Goal: Task Accomplishment & Management: Complete application form

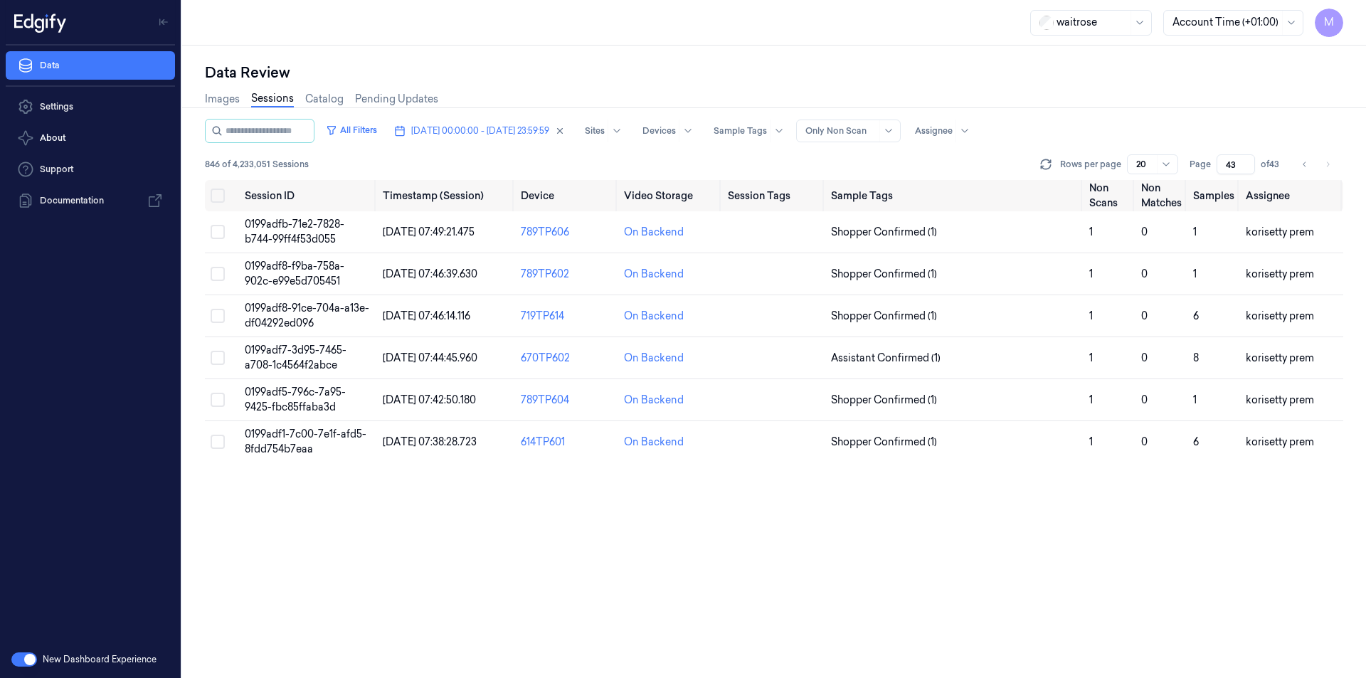
click at [565, 132] on icon "button" at bounding box center [560, 131] width 10 height 10
type input "1"
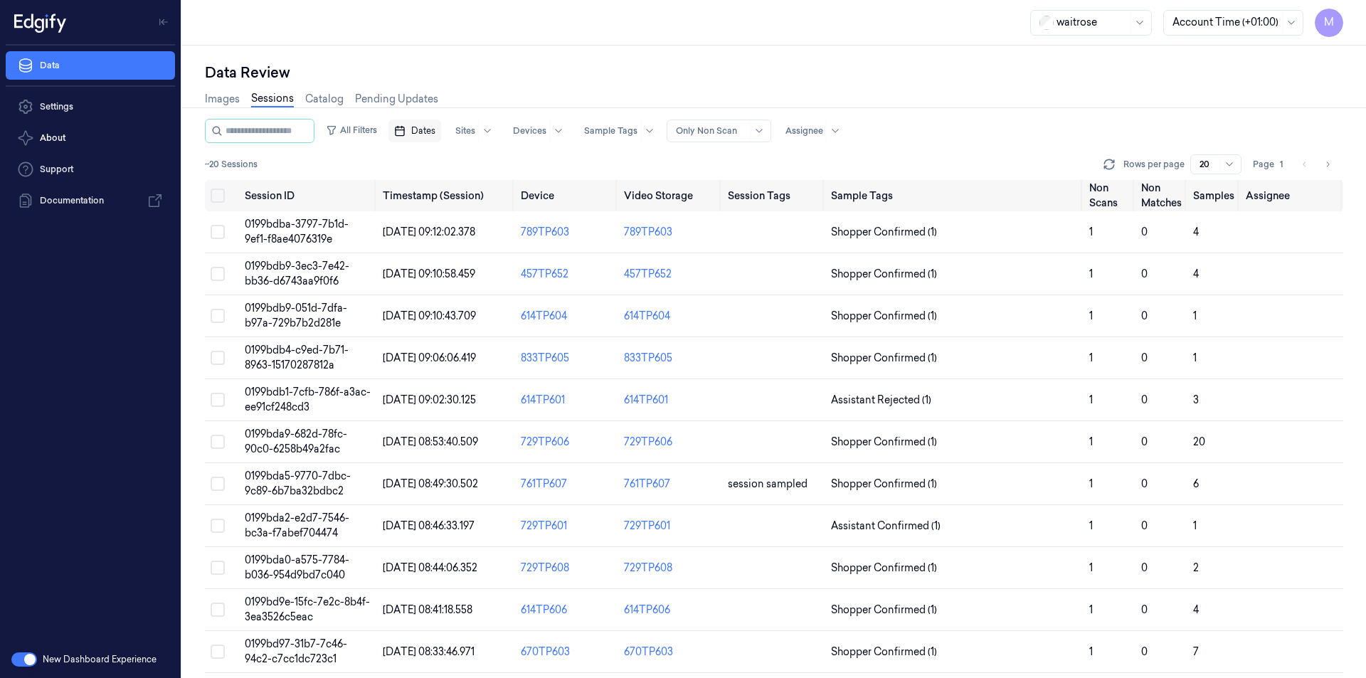
click at [431, 125] on span "Dates" at bounding box center [423, 131] width 24 height 13
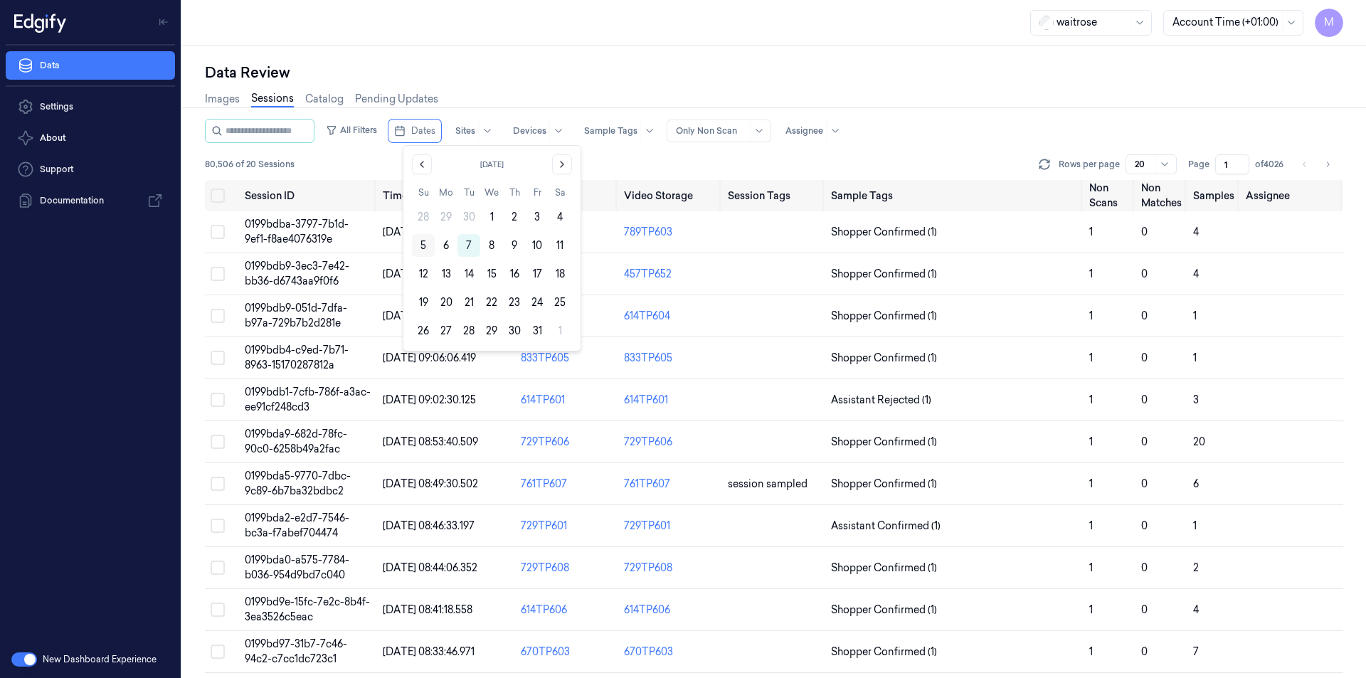
click at [421, 246] on button "5" at bounding box center [423, 245] width 23 height 23
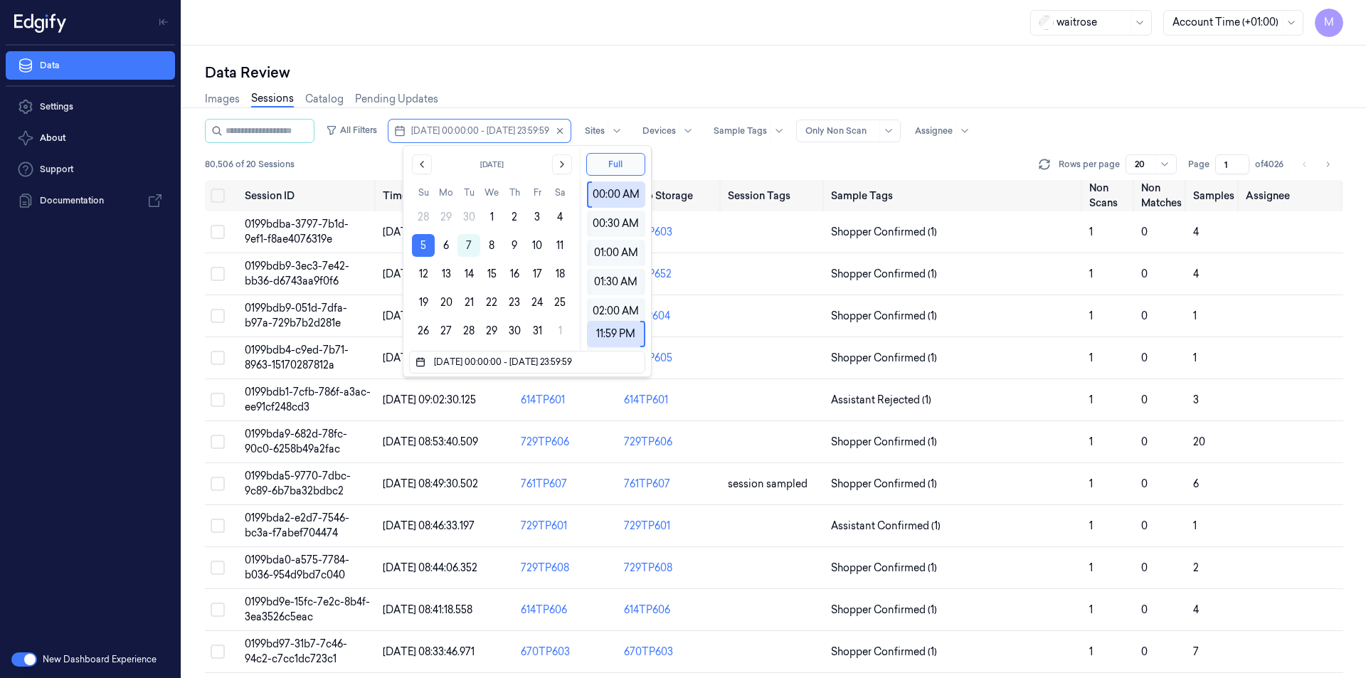
click at [522, 73] on div "Data Review" at bounding box center [774, 73] width 1138 height 20
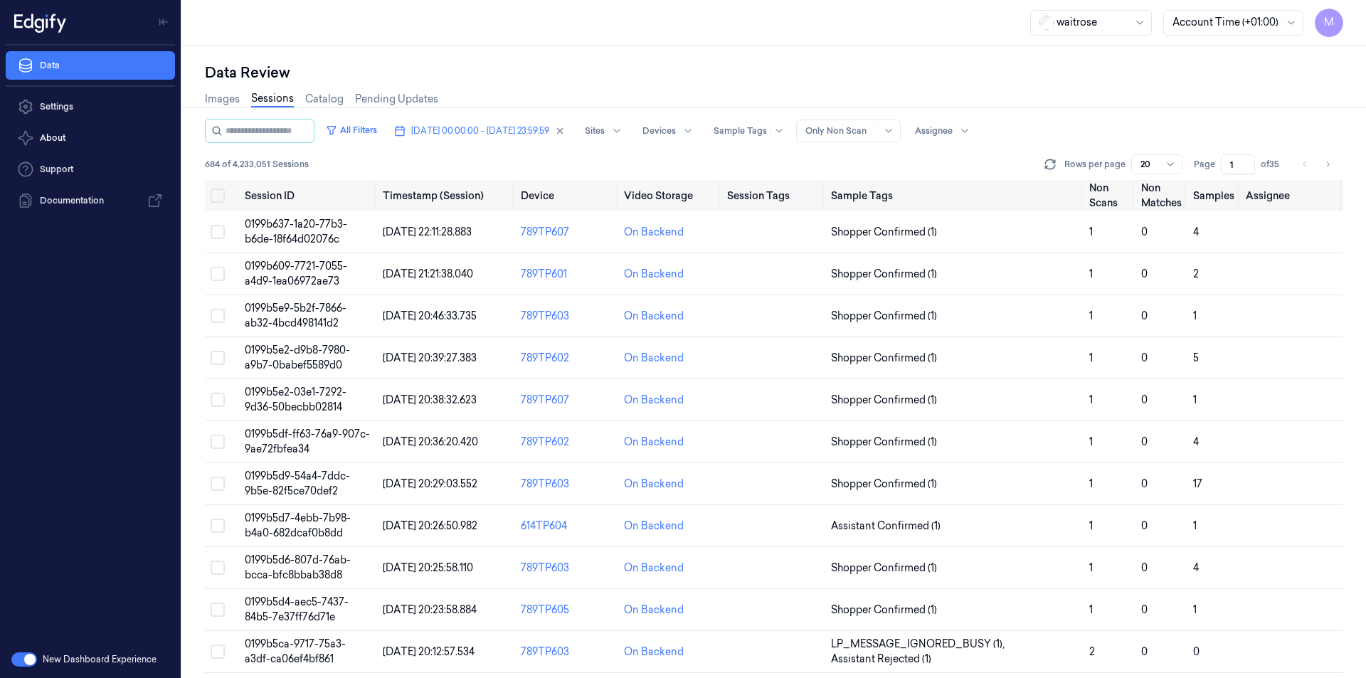
click at [512, 73] on div "Data Review" at bounding box center [774, 73] width 1138 height 20
click at [216, 196] on button "Select all" at bounding box center [218, 196] width 14 height 14
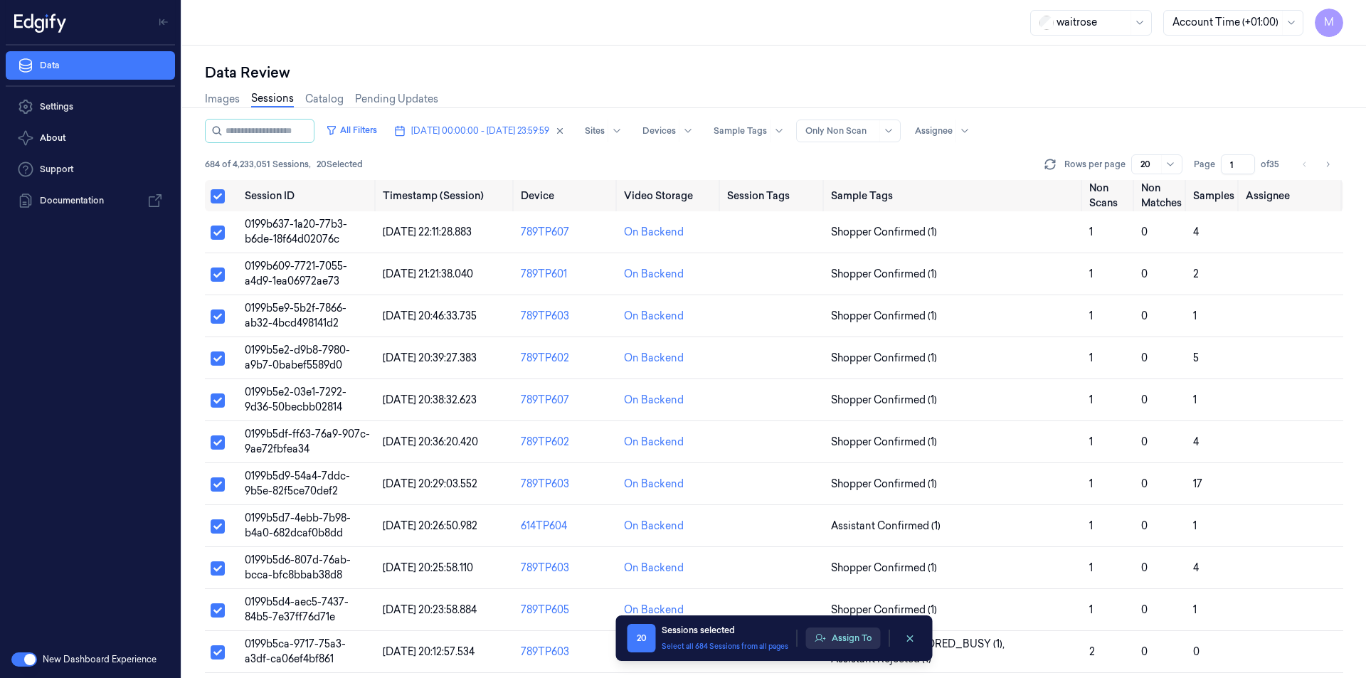
click at [833, 630] on button "Assign To" at bounding box center [843, 638] width 75 height 21
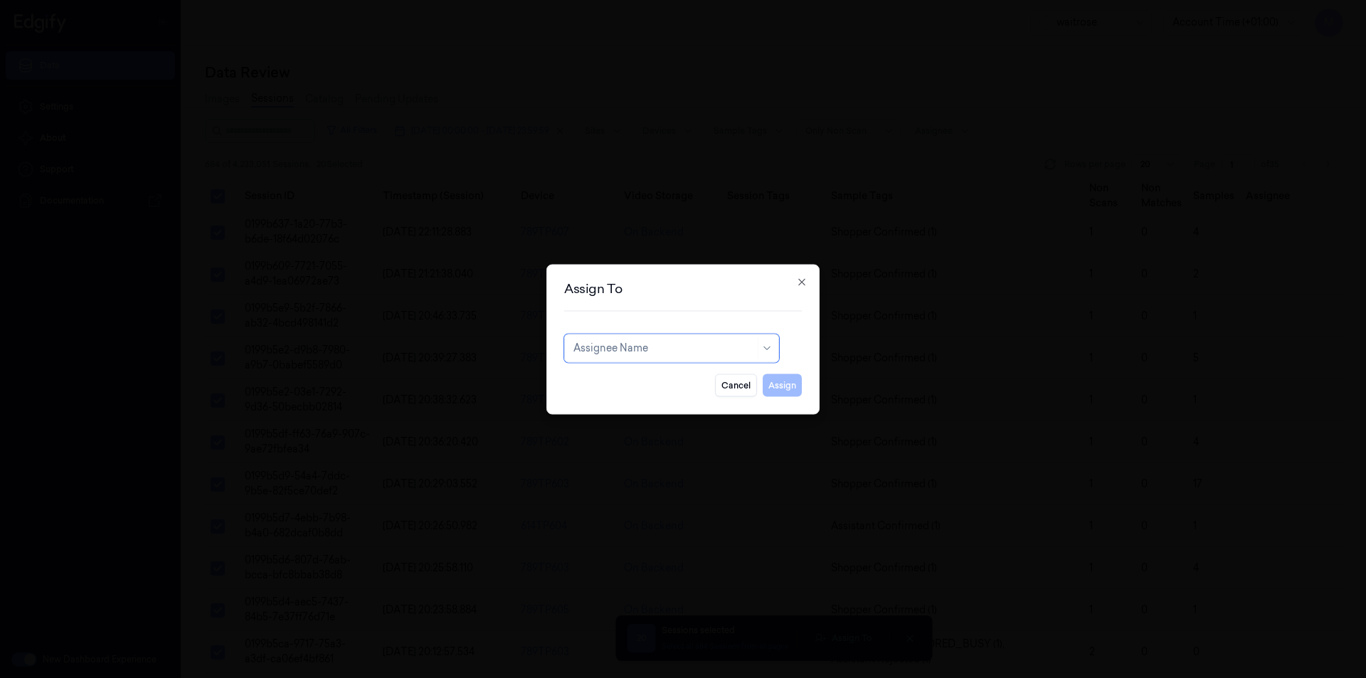
click at [657, 352] on div at bounding box center [664, 348] width 181 height 15
type input "ch"
click at [608, 402] on div "[PERSON_NAME] a" at bounding box center [620, 403] width 93 height 15
click at [783, 381] on button "Assign" at bounding box center [782, 385] width 39 height 23
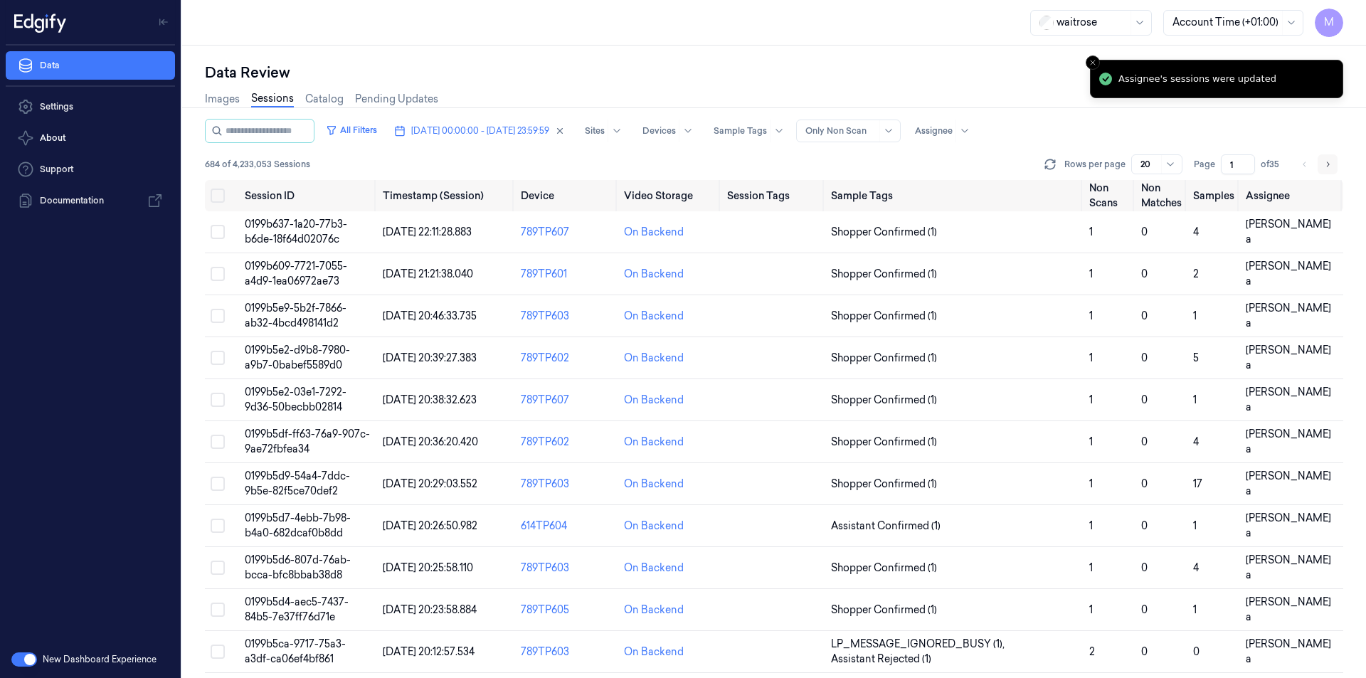
click at [1324, 171] on button "Go to next page" at bounding box center [1328, 164] width 20 height 20
type input "2"
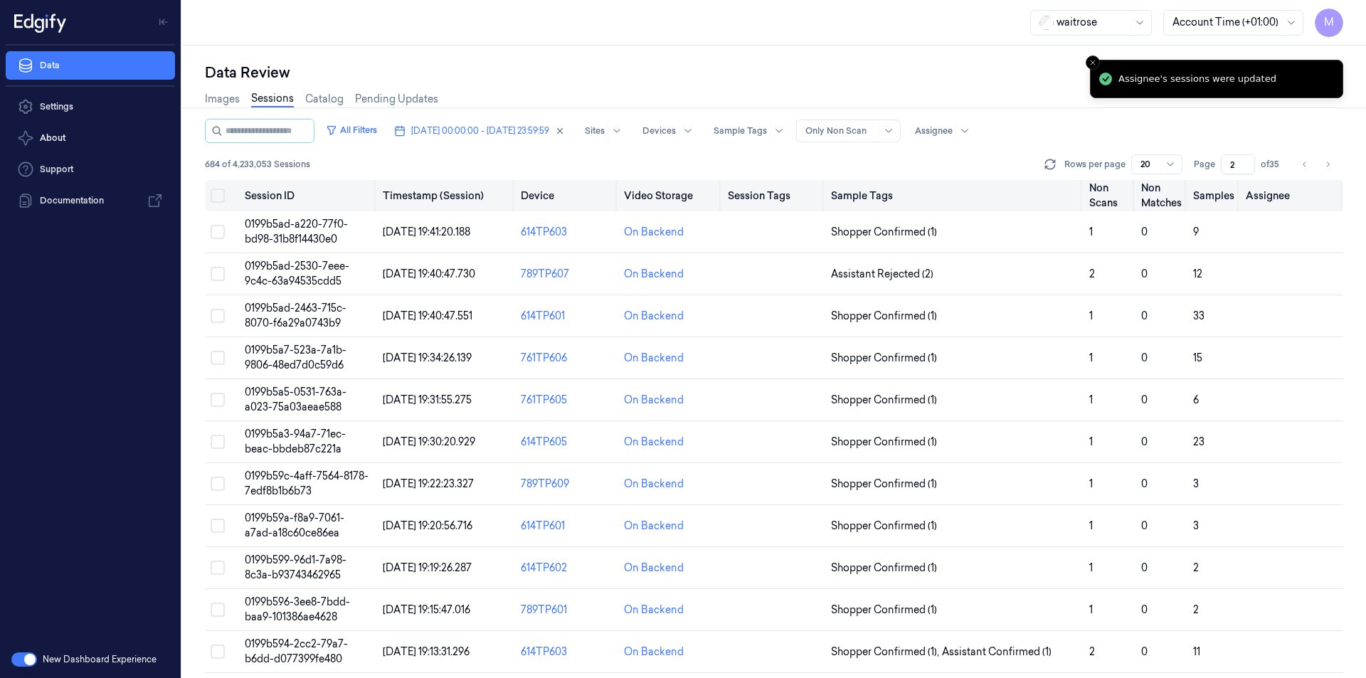
click at [216, 197] on button "Select all" at bounding box center [218, 196] width 14 height 14
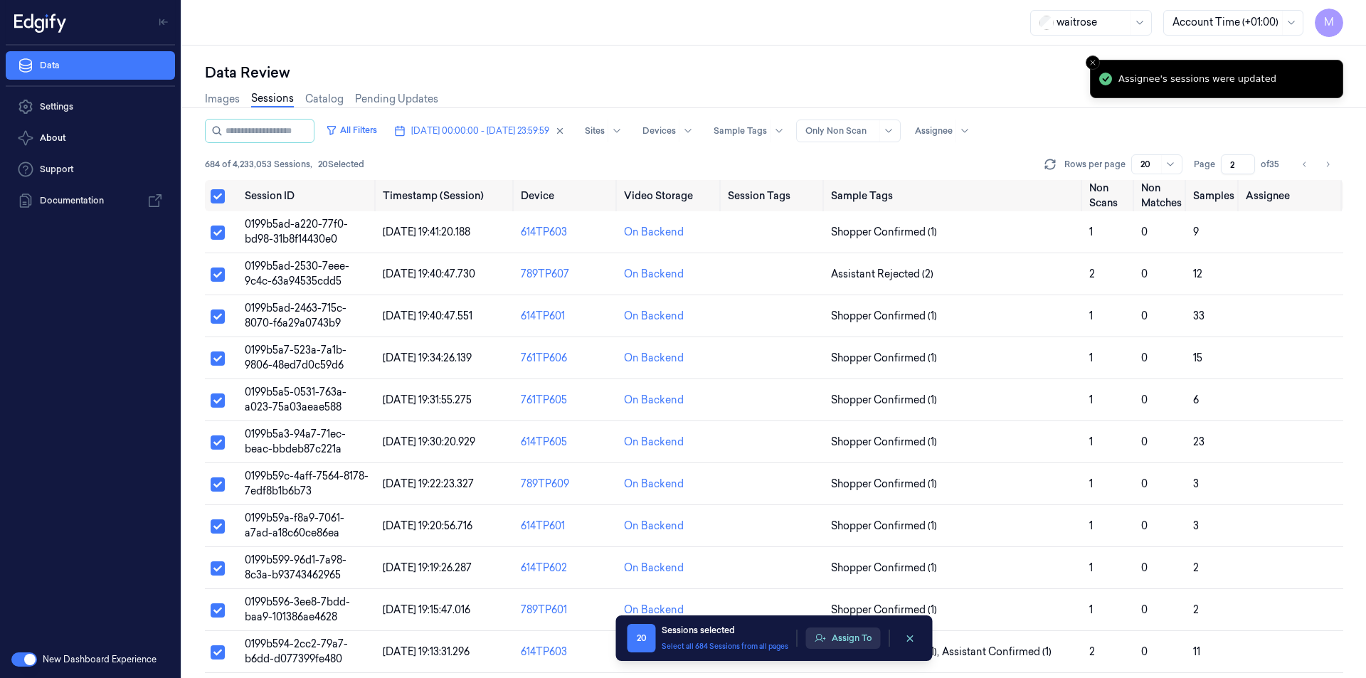
click at [860, 639] on button "Assign To" at bounding box center [843, 638] width 75 height 21
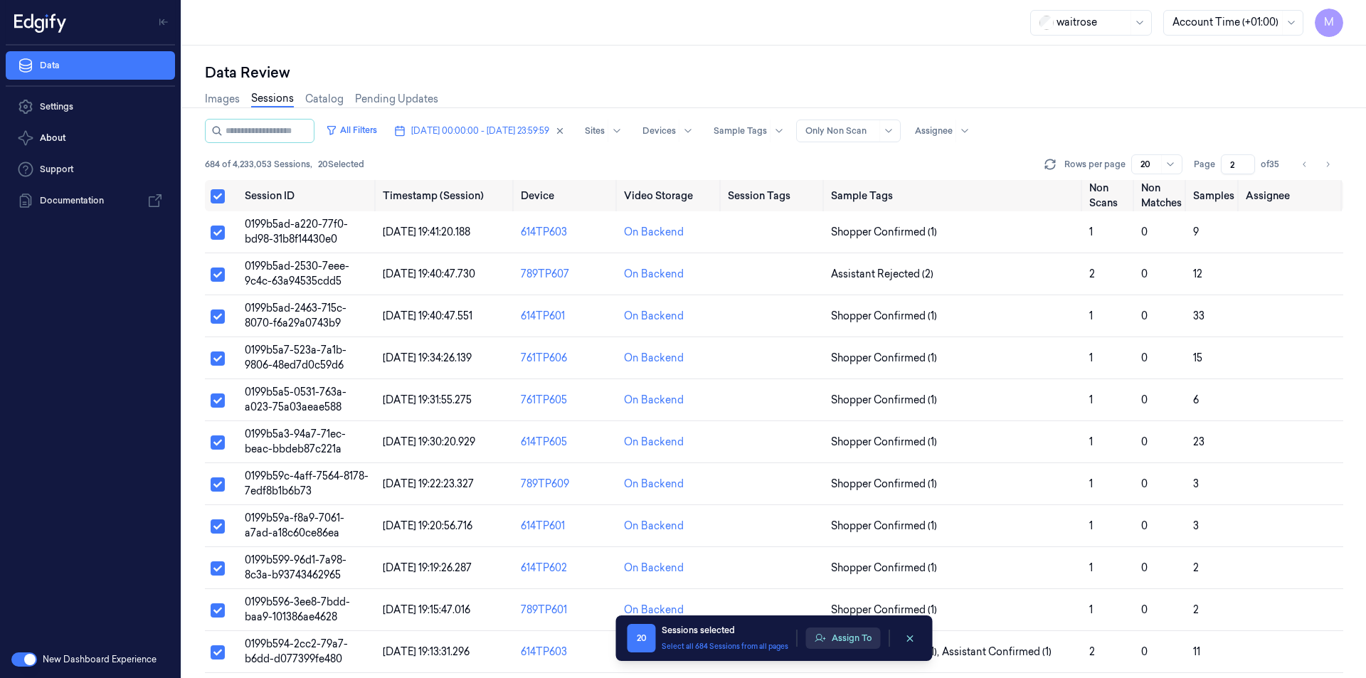
click at [849, 638] on button "Assign To" at bounding box center [843, 638] width 75 height 21
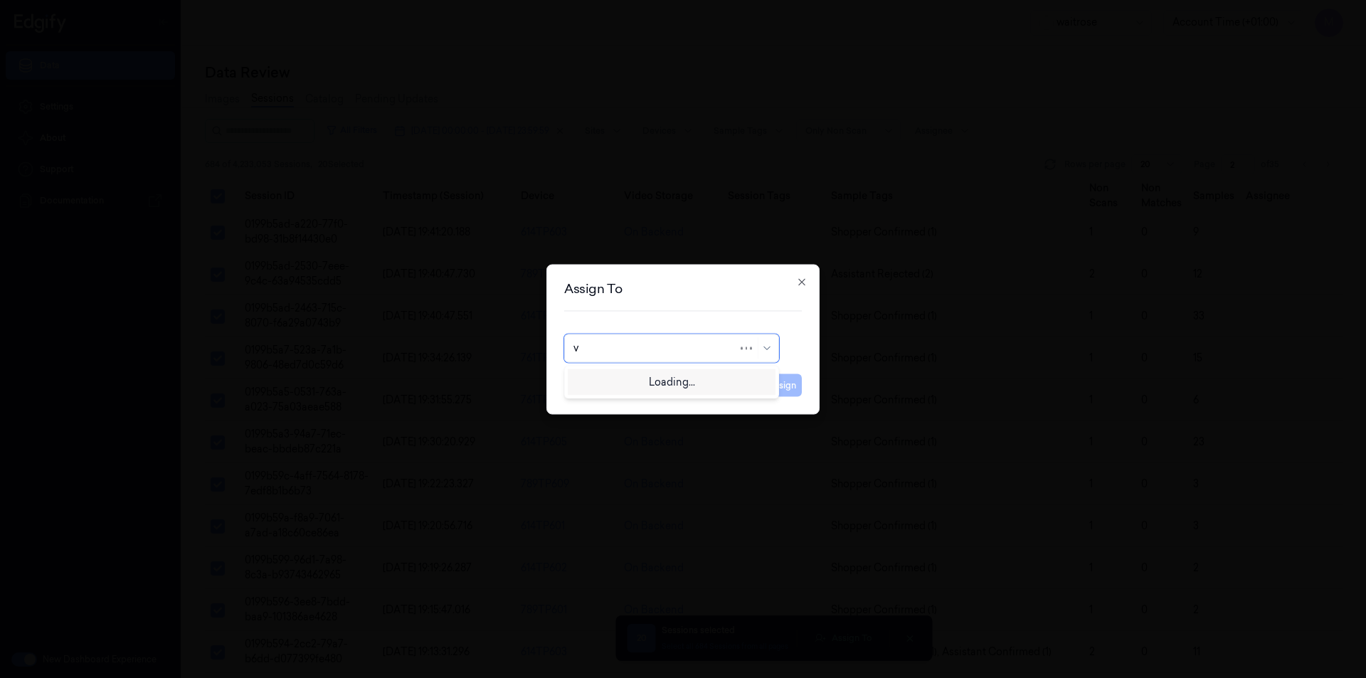
type input "va"
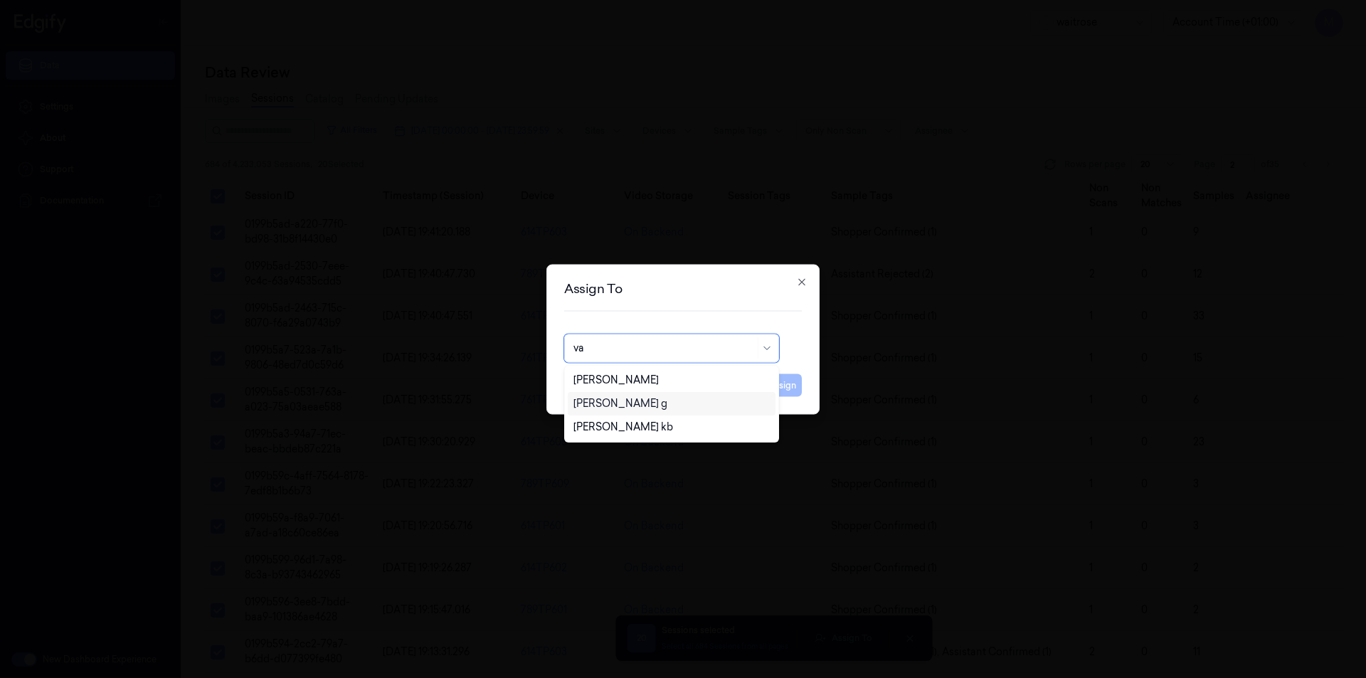
click at [611, 406] on div "[PERSON_NAME] g" at bounding box center [621, 403] width 94 height 15
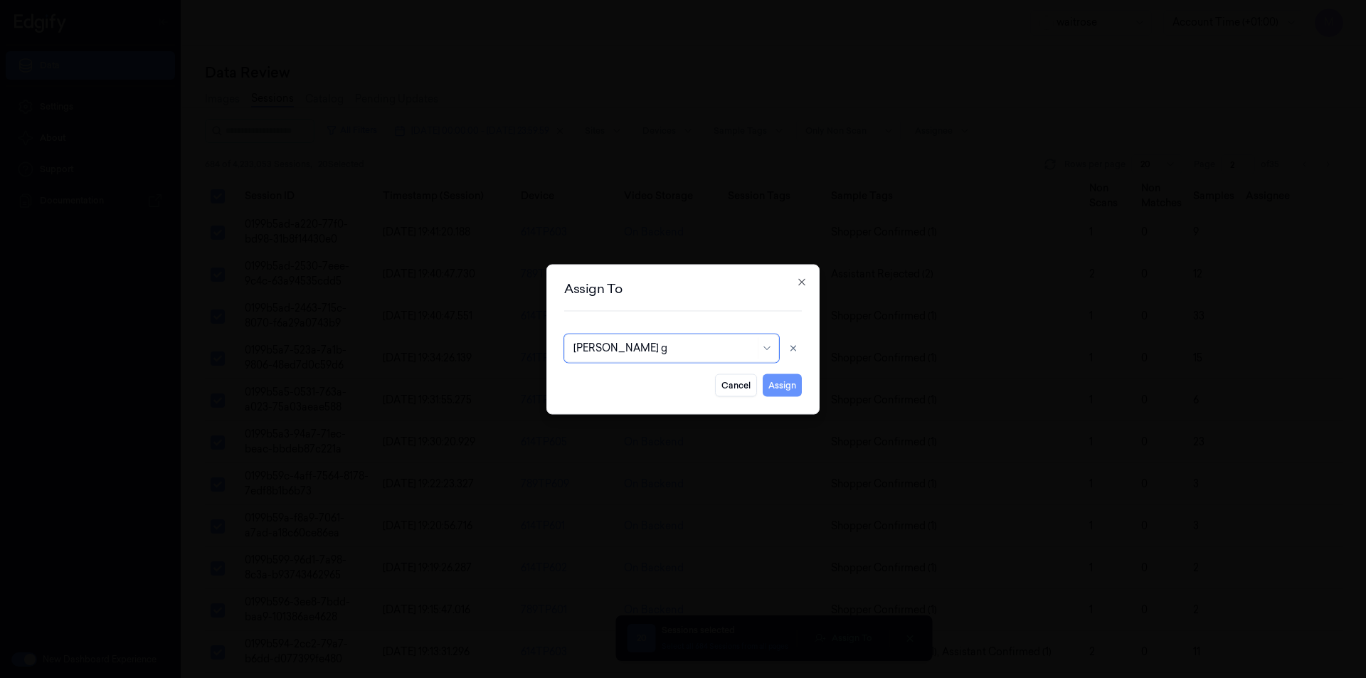
click at [779, 384] on button "Assign" at bounding box center [782, 385] width 39 height 23
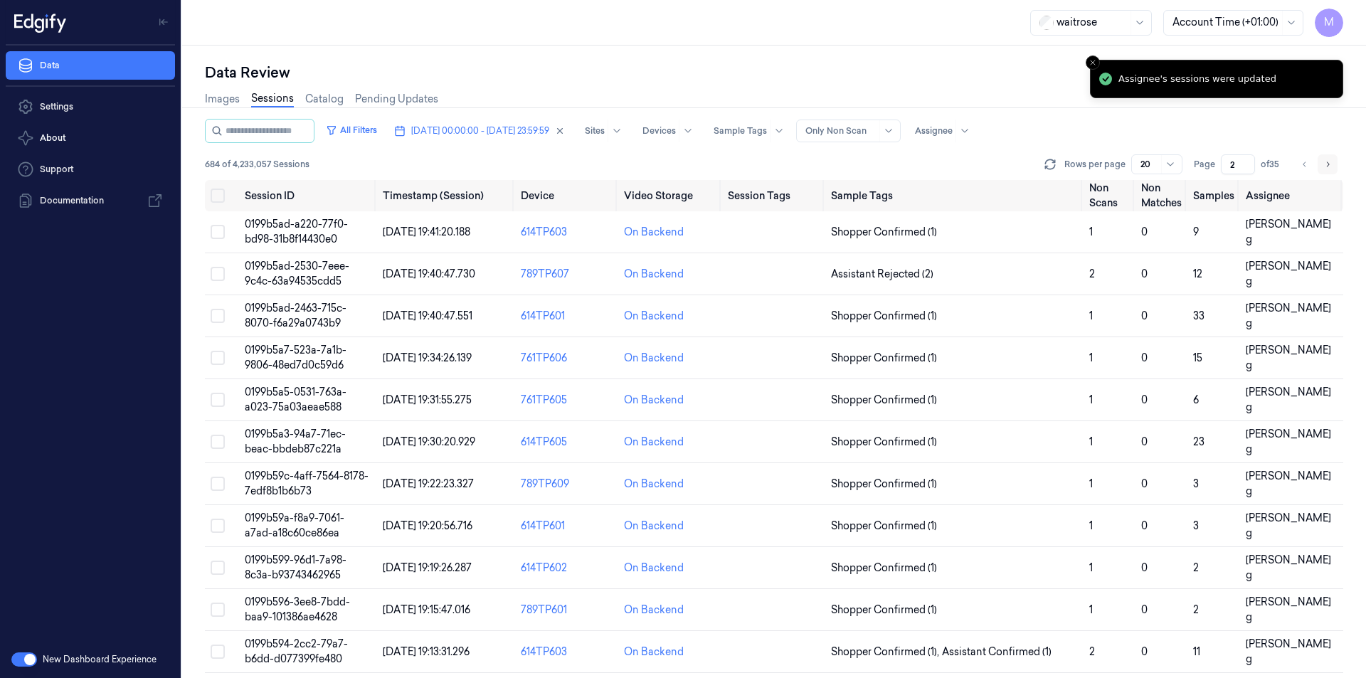
click at [1329, 168] on icon "Go to next page" at bounding box center [1328, 164] width 9 height 11
type input "3"
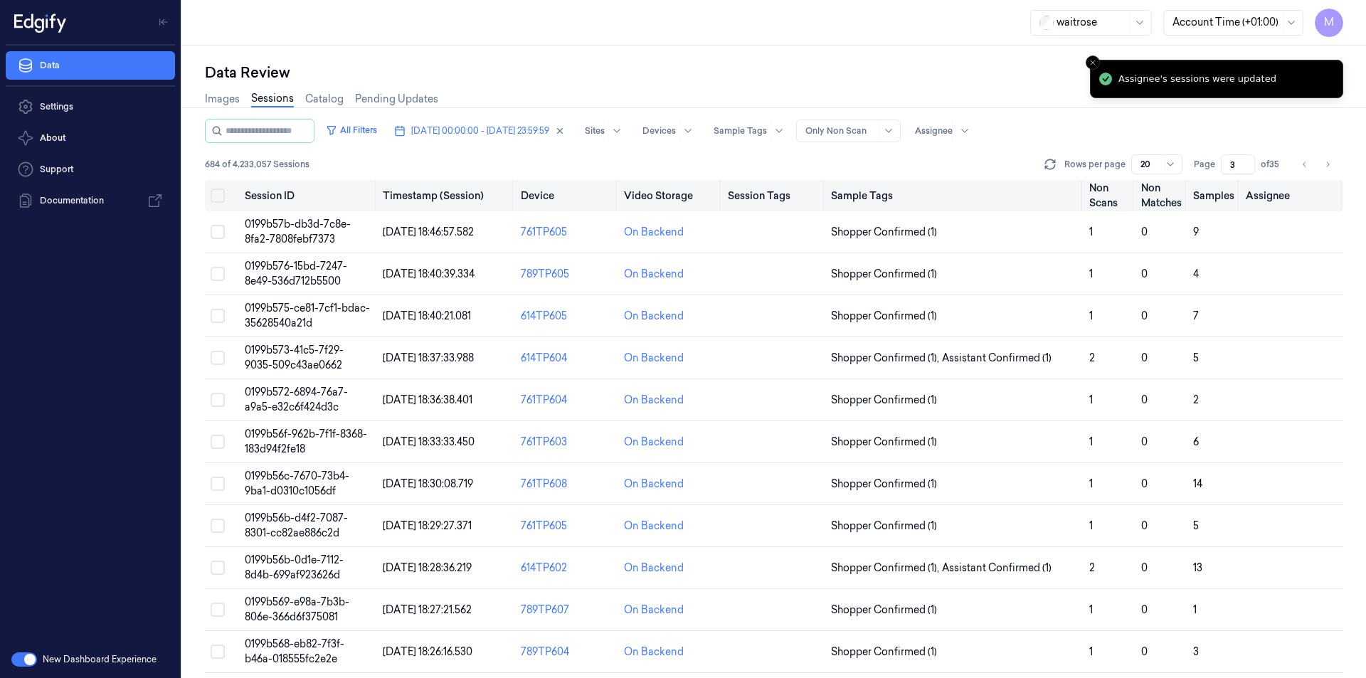
click at [221, 199] on button "Select all" at bounding box center [218, 196] width 14 height 14
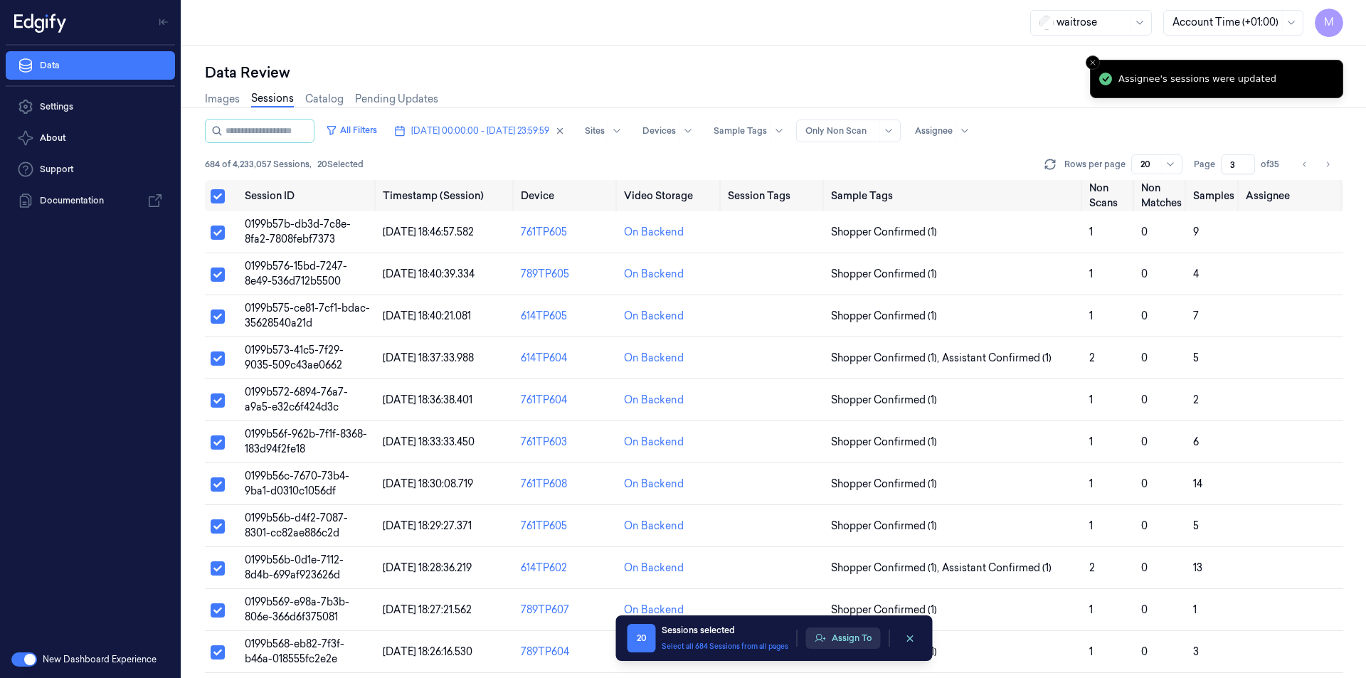
click at [841, 640] on button "Assign To" at bounding box center [843, 638] width 75 height 21
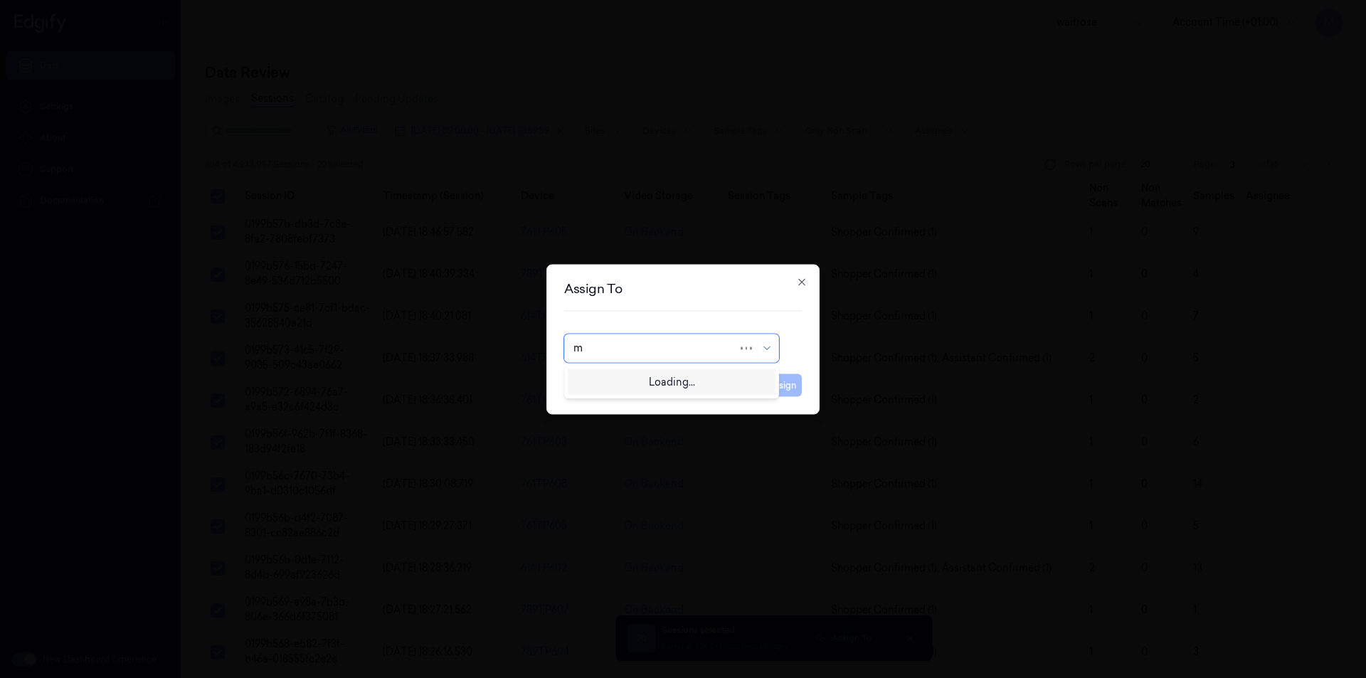
type input "mo"
click at [620, 386] on div "[PERSON_NAME]" at bounding box center [616, 380] width 85 height 15
click at [793, 385] on button "Assign" at bounding box center [782, 385] width 39 height 23
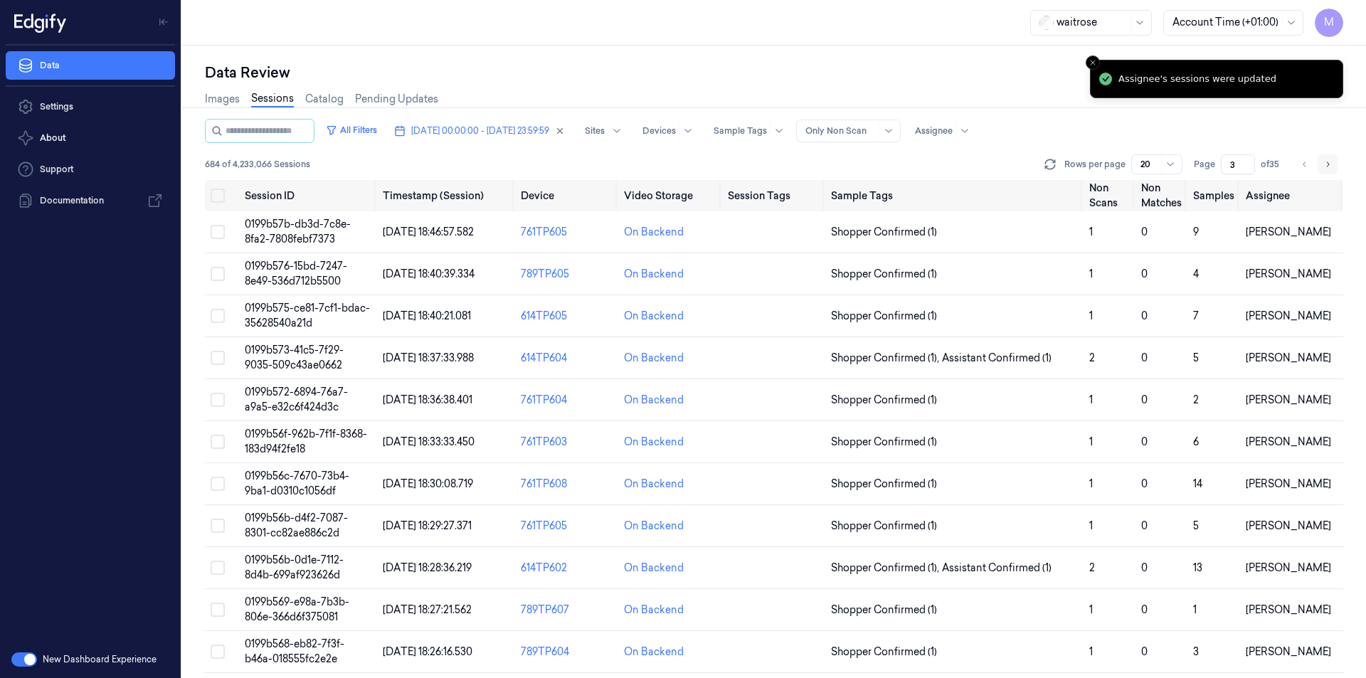
click at [1321, 169] on button "Go to next page" at bounding box center [1328, 164] width 20 height 20
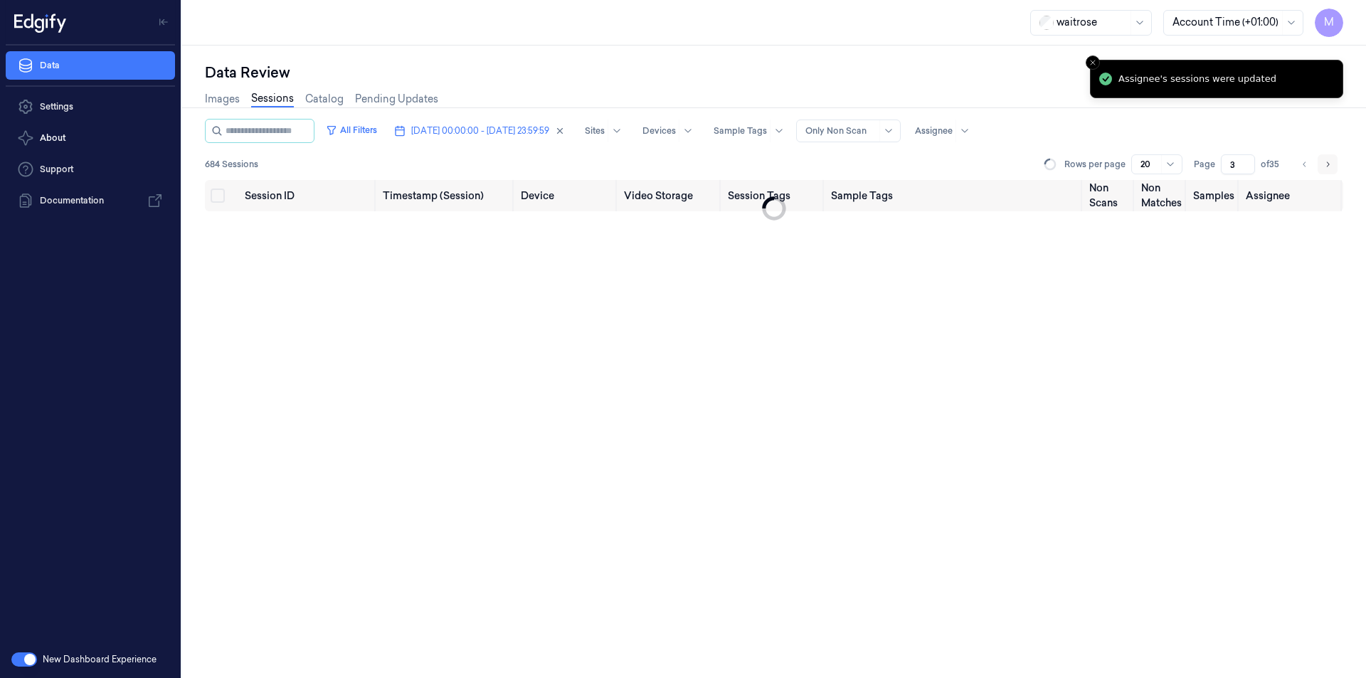
type input "4"
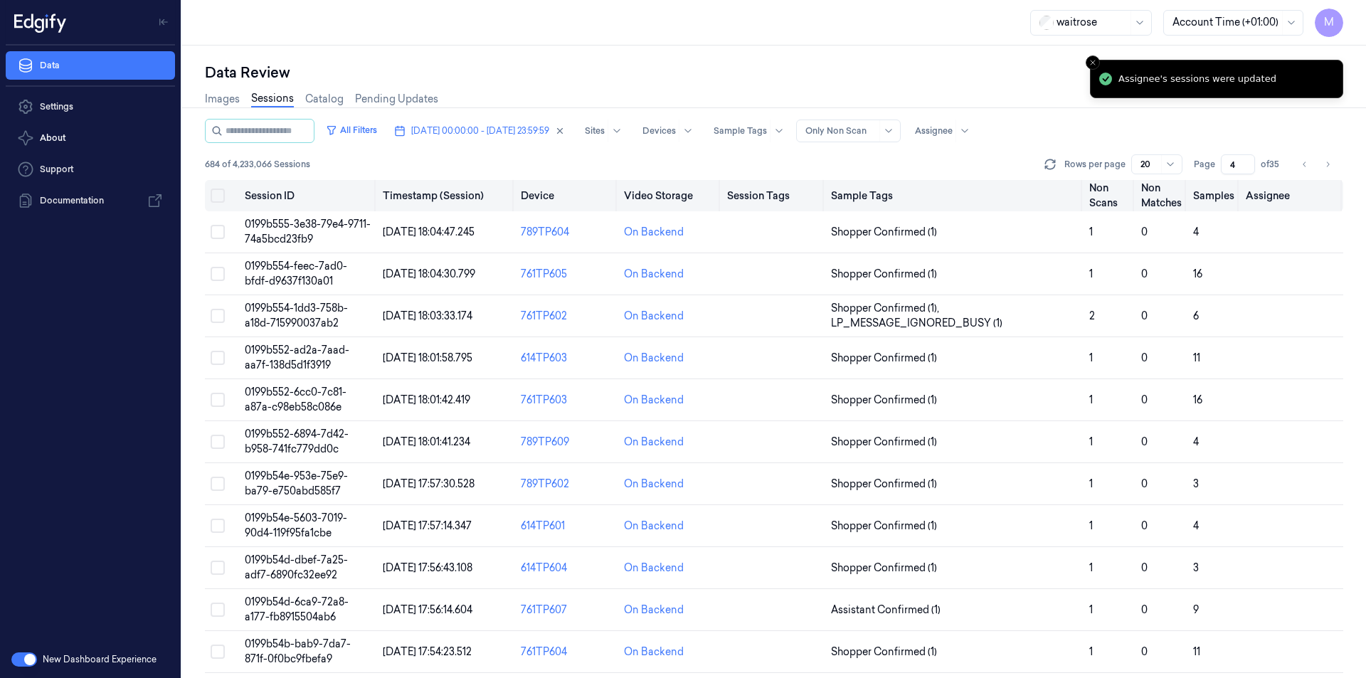
click at [223, 196] on button "Select all" at bounding box center [218, 196] width 14 height 14
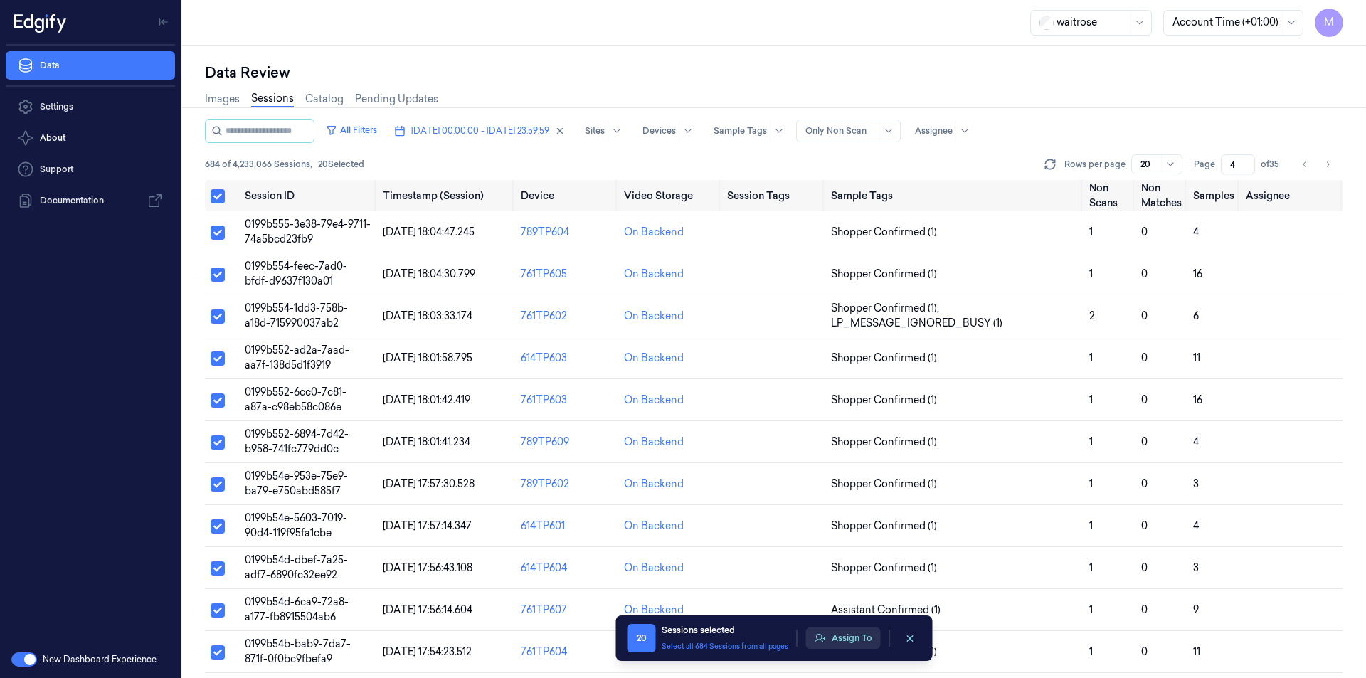
click at [852, 635] on button "Assign To" at bounding box center [843, 638] width 75 height 21
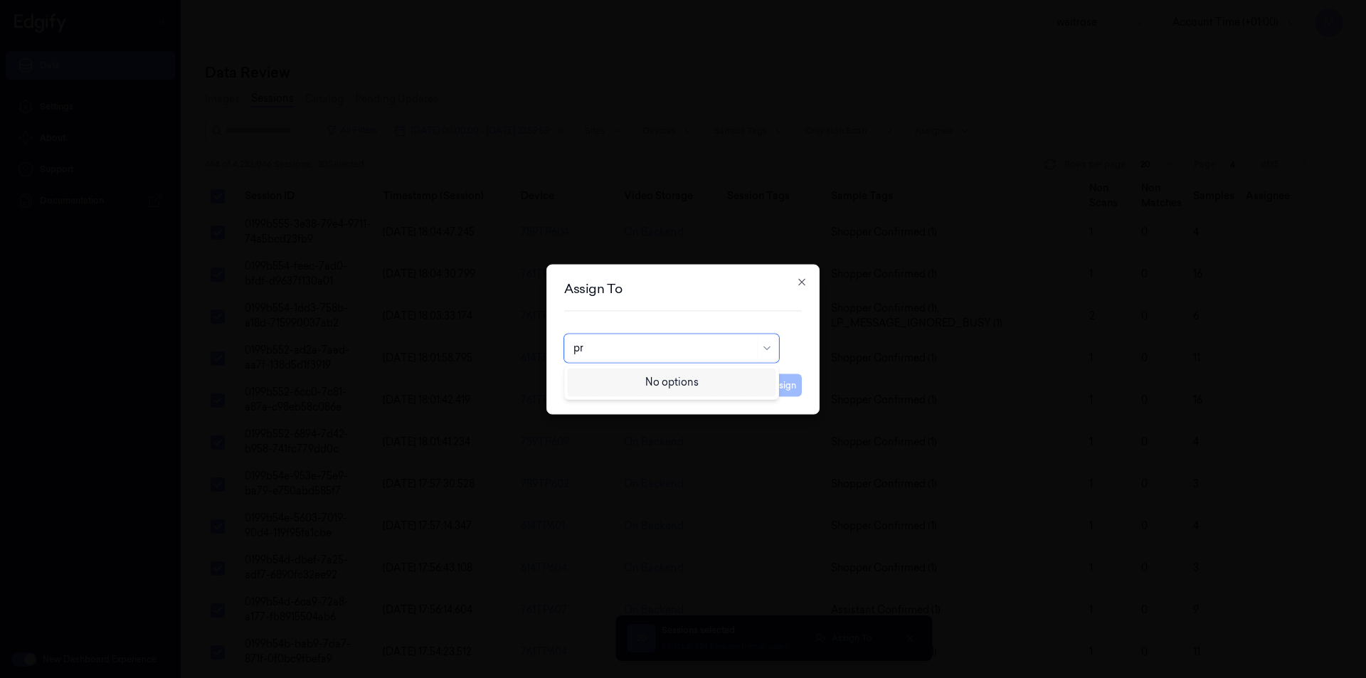
type input "p"
type input "ko"
click at [608, 388] on div "korisetty prem" at bounding box center [672, 380] width 208 height 23
click at [783, 397] on div "Assign To korisetty prem Cancel Assign Close" at bounding box center [682, 339] width 273 height 150
click at [783, 389] on button "Assign" at bounding box center [782, 385] width 39 height 23
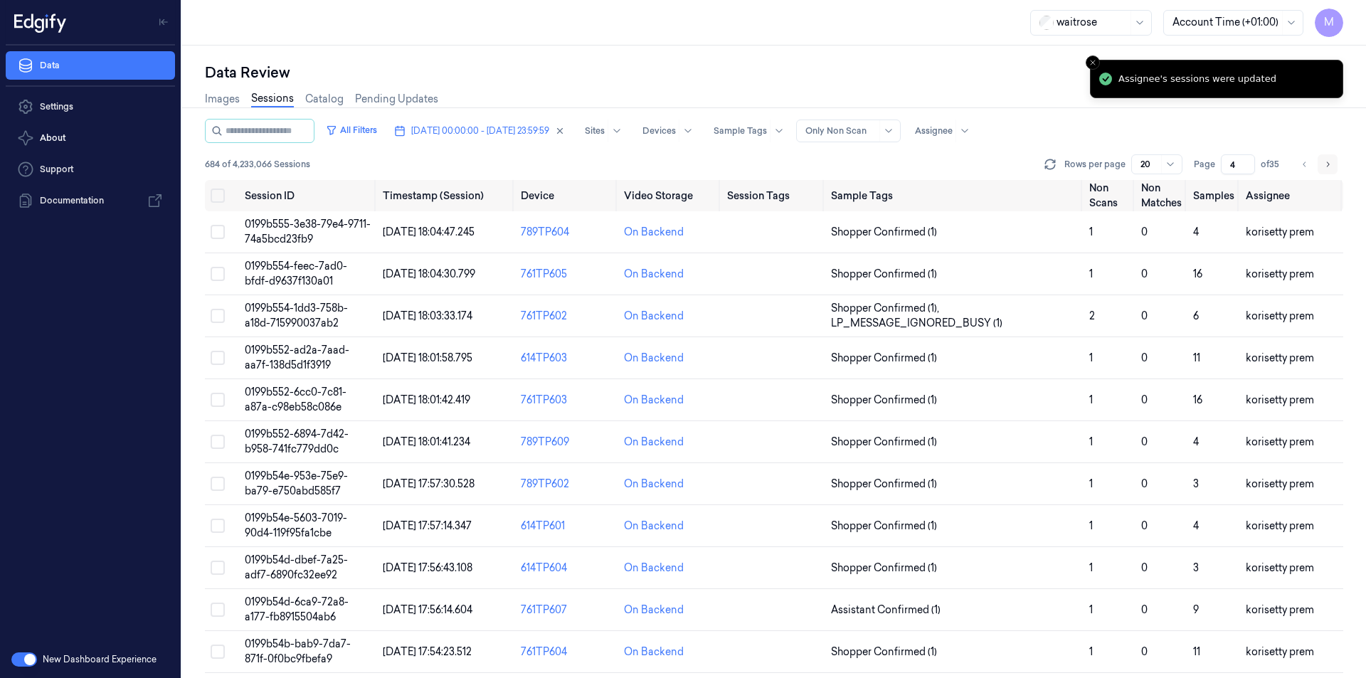
click at [1328, 165] on icon "Go to next page" at bounding box center [1328, 164] width 9 height 11
type input "5"
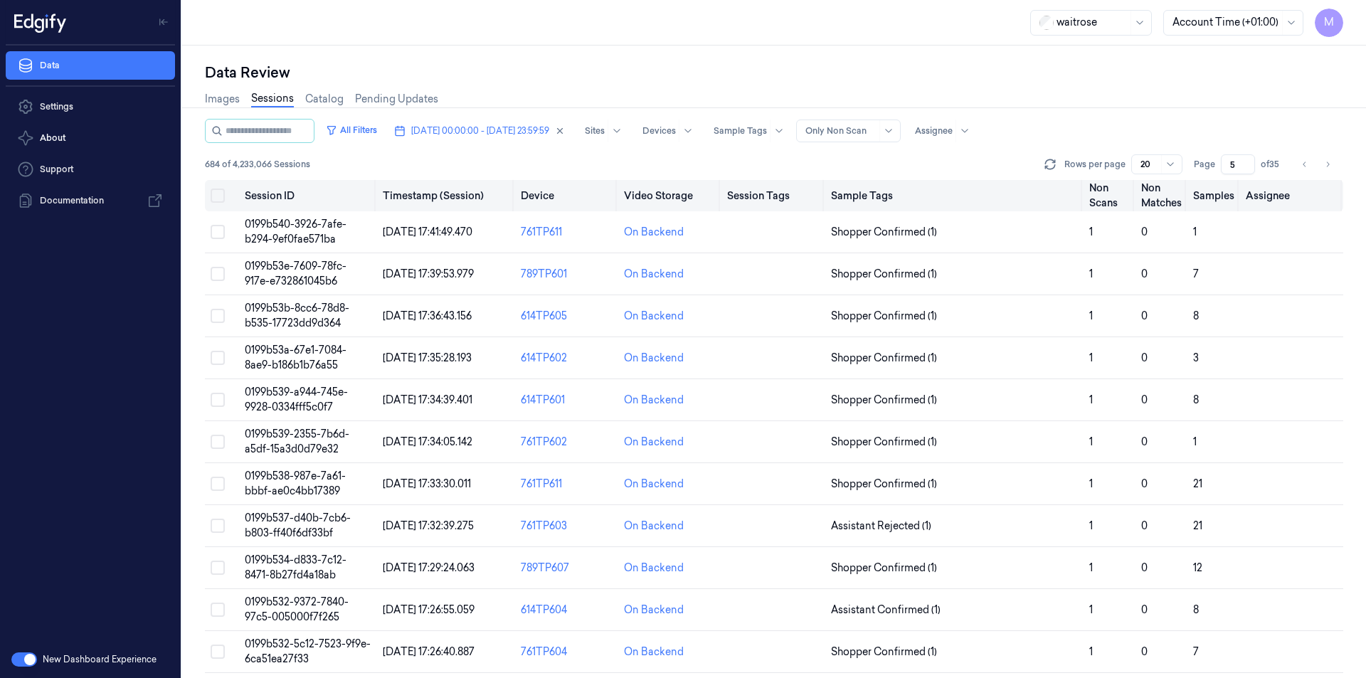
click at [220, 199] on button "Select all" at bounding box center [218, 196] width 14 height 14
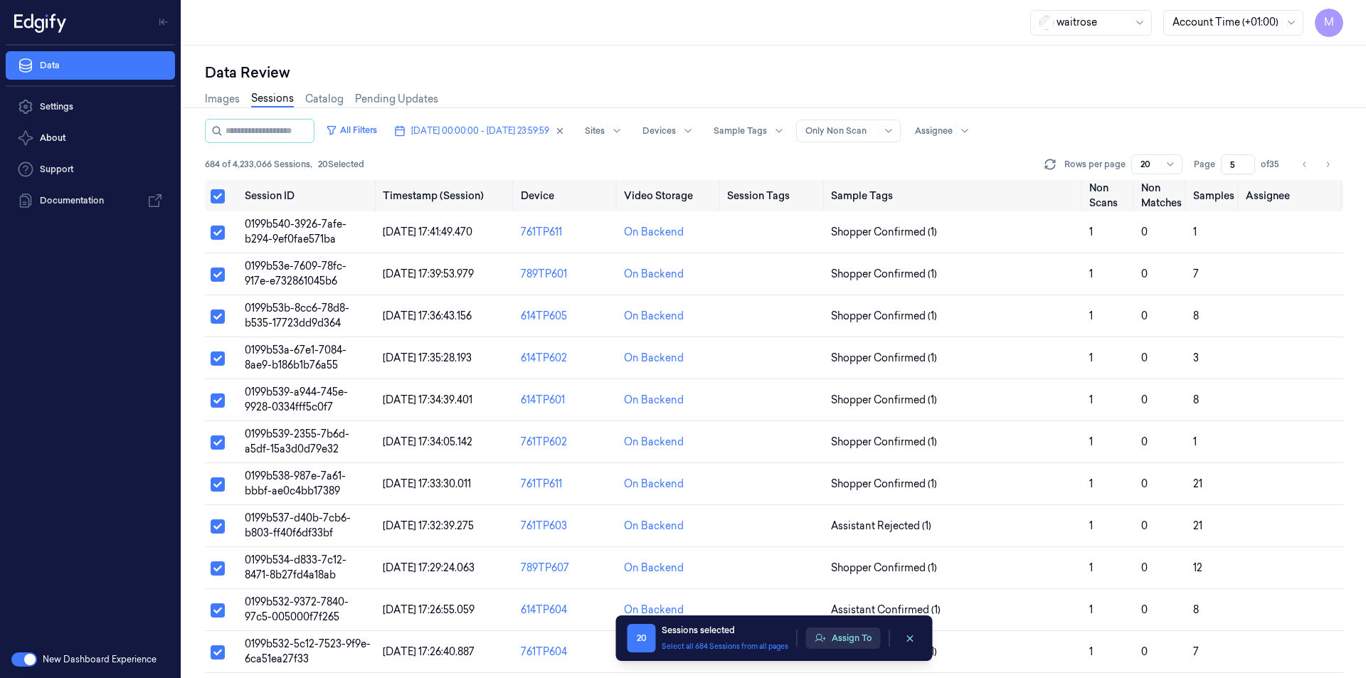
click at [863, 639] on button "Assign To" at bounding box center [843, 638] width 75 height 21
click at [853, 639] on button "Assign To" at bounding box center [843, 638] width 75 height 21
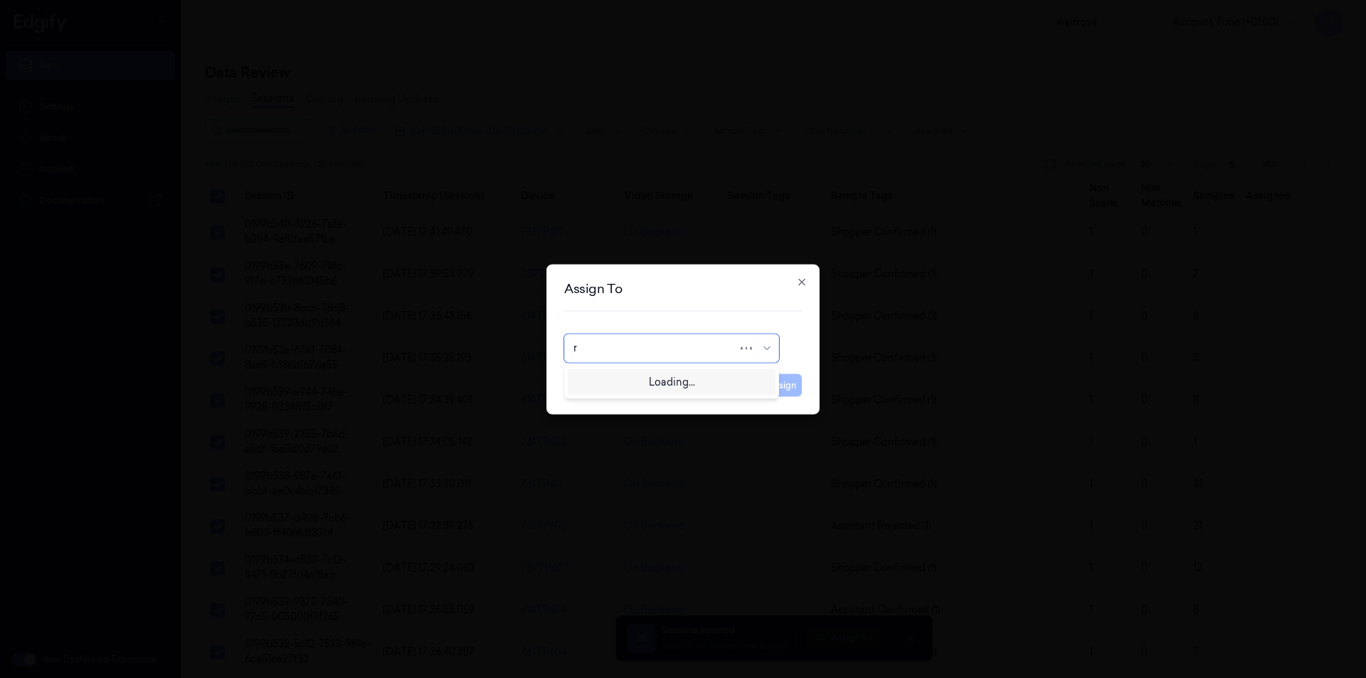
type input "ru"
click at [620, 380] on div "rupa a" at bounding box center [672, 380] width 196 height 15
click at [786, 390] on button "Assign" at bounding box center [782, 385] width 39 height 23
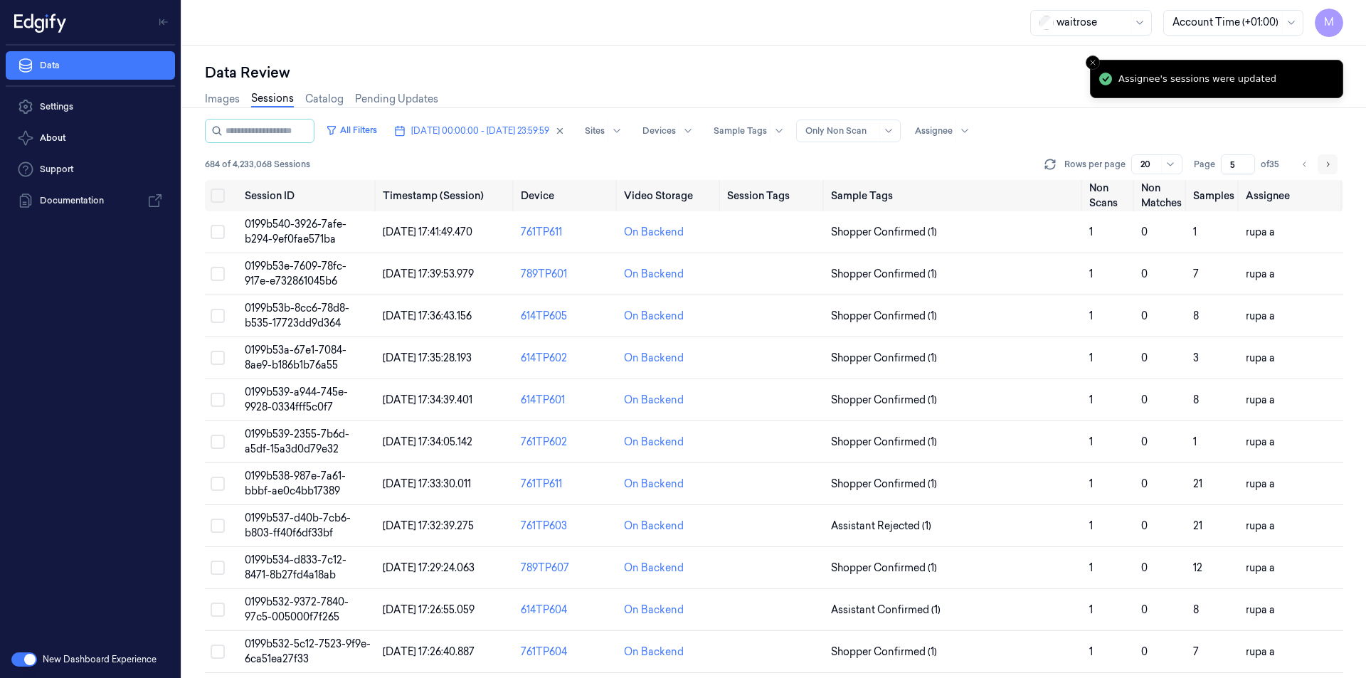
click at [1323, 168] on button "Go to next page" at bounding box center [1328, 164] width 20 height 20
type input "6"
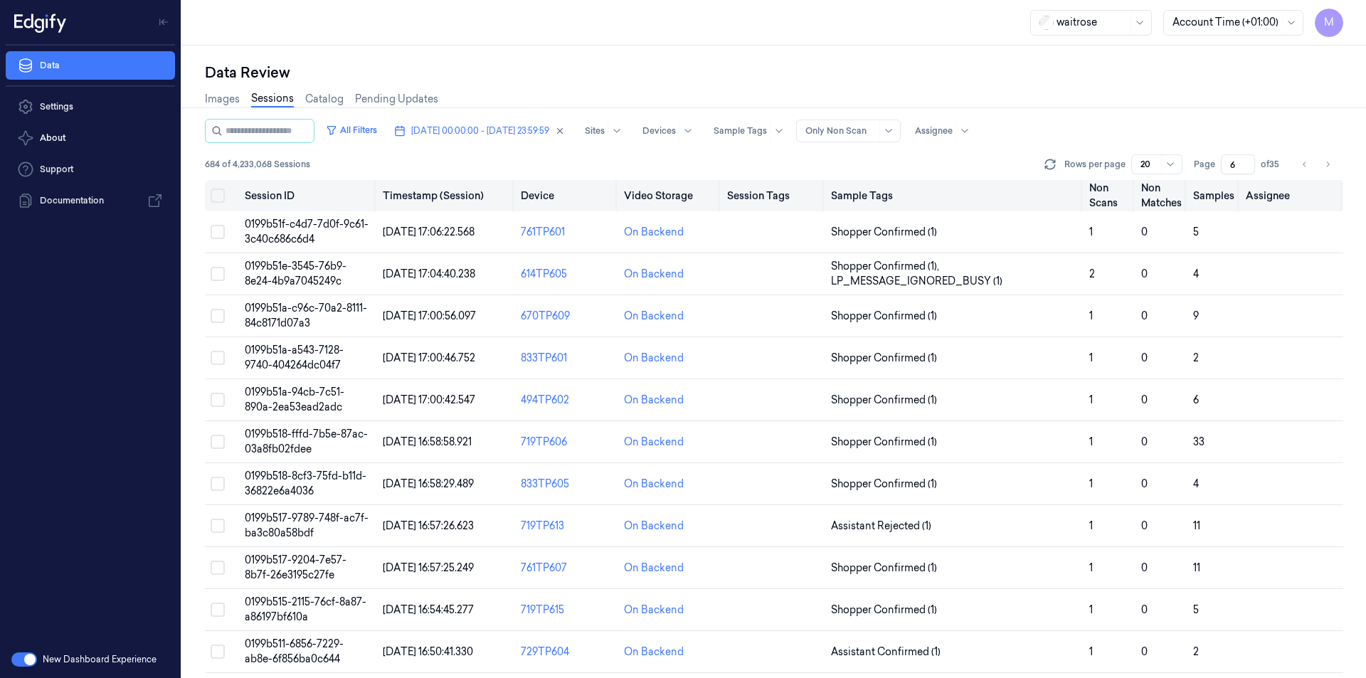
click at [214, 195] on button "Select all" at bounding box center [218, 196] width 14 height 14
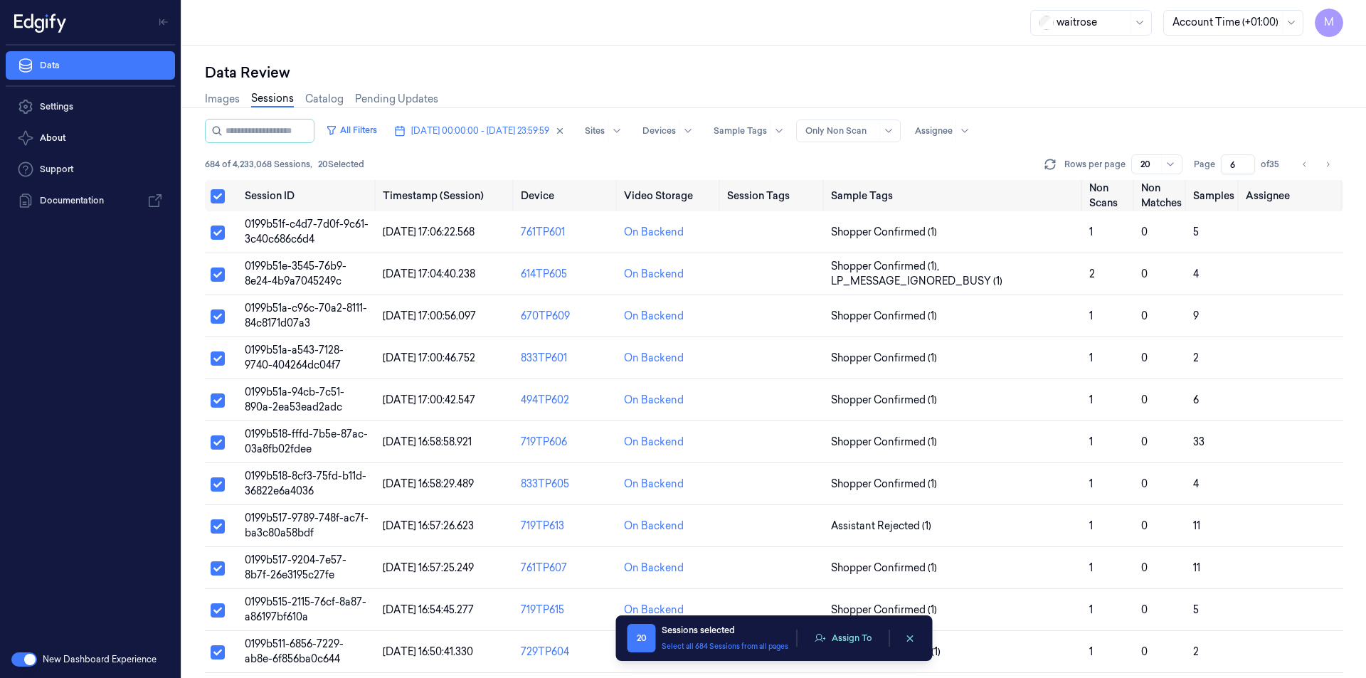
click at [850, 650] on div "20 Sessions selected Select all 684 Sessions from all pages Assign To" at bounding box center [775, 638] width 294 height 28
click at [850, 648] on button "Assign To" at bounding box center [843, 638] width 75 height 21
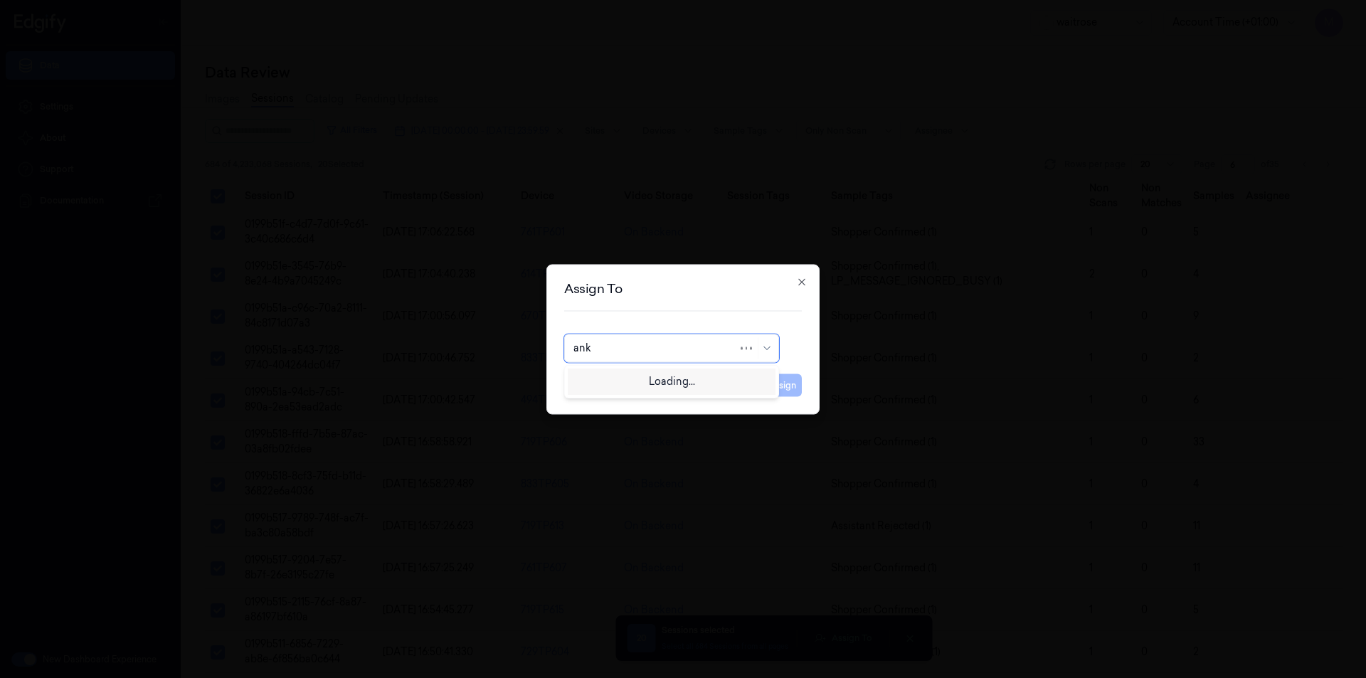
type input "anki"
click at [616, 384] on div "[PERSON_NAME]" at bounding box center [616, 380] width 85 height 15
click at [796, 383] on button "Assign" at bounding box center [782, 385] width 39 height 23
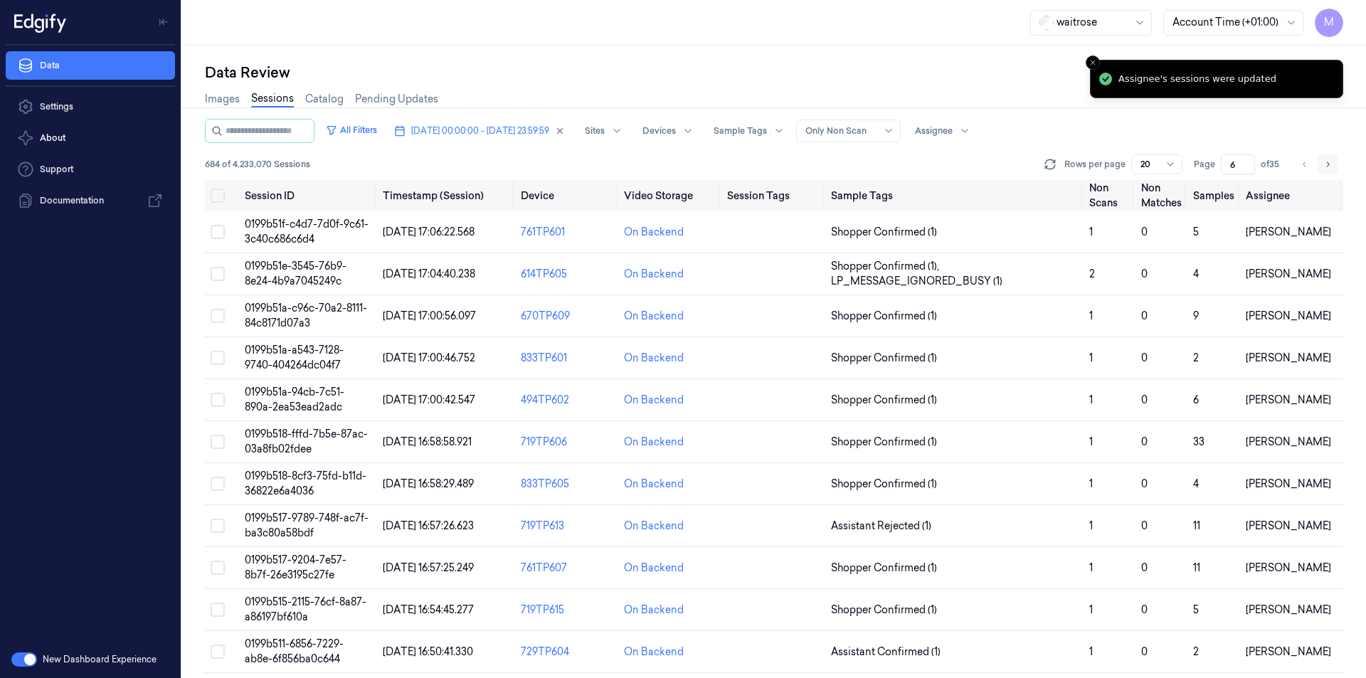
click at [1325, 160] on icon "Go to next page" at bounding box center [1328, 164] width 9 height 11
type input "7"
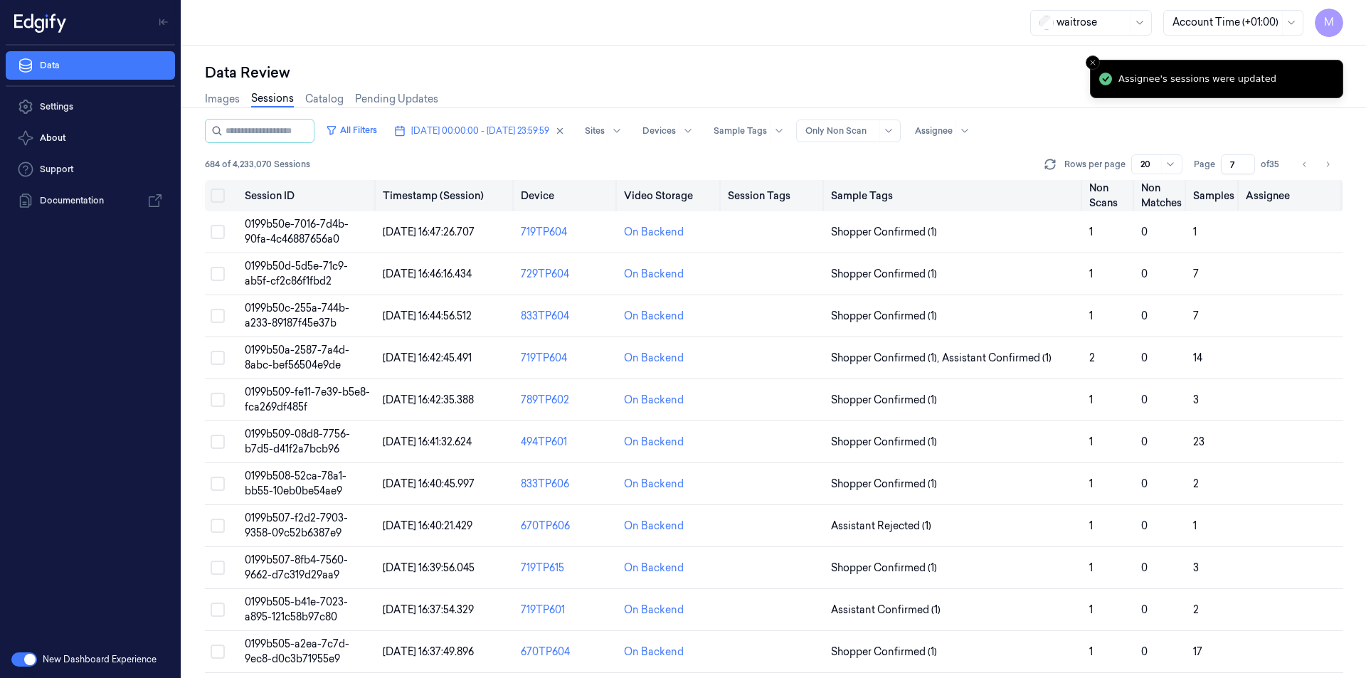
click at [215, 194] on button "Select all" at bounding box center [218, 196] width 14 height 14
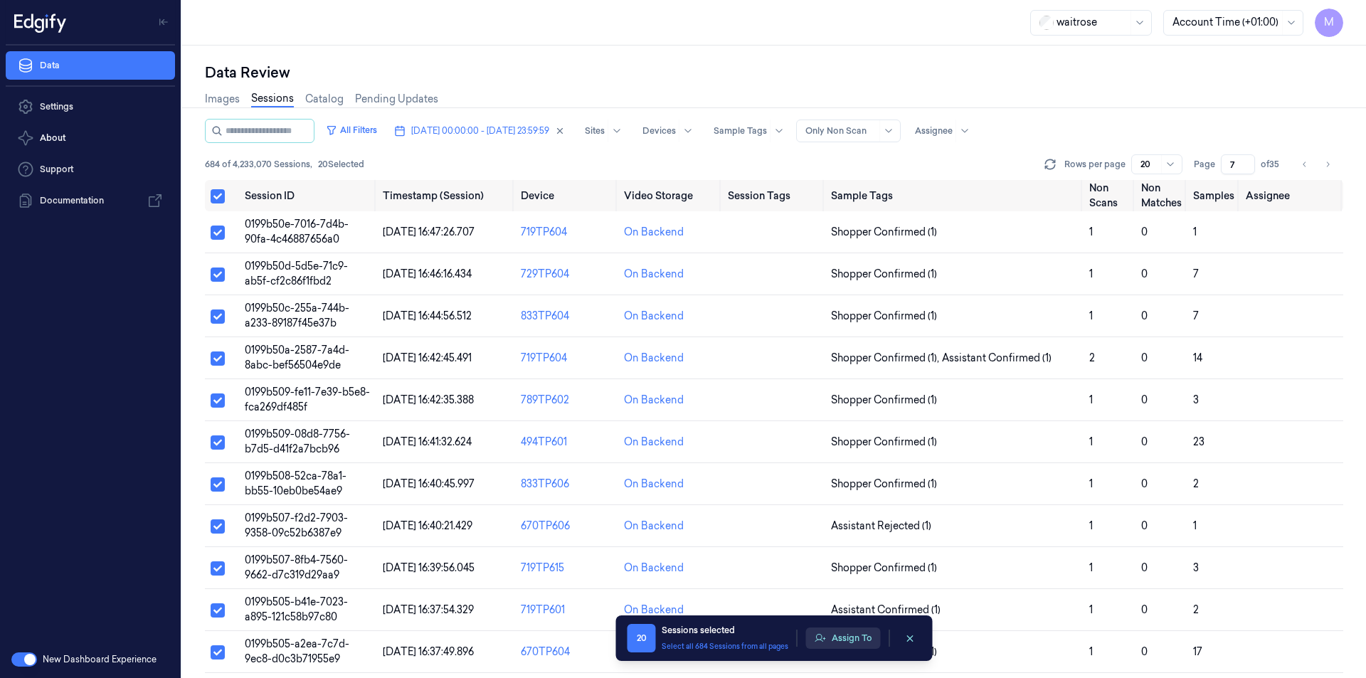
click at [866, 631] on button "Assign To" at bounding box center [843, 638] width 75 height 21
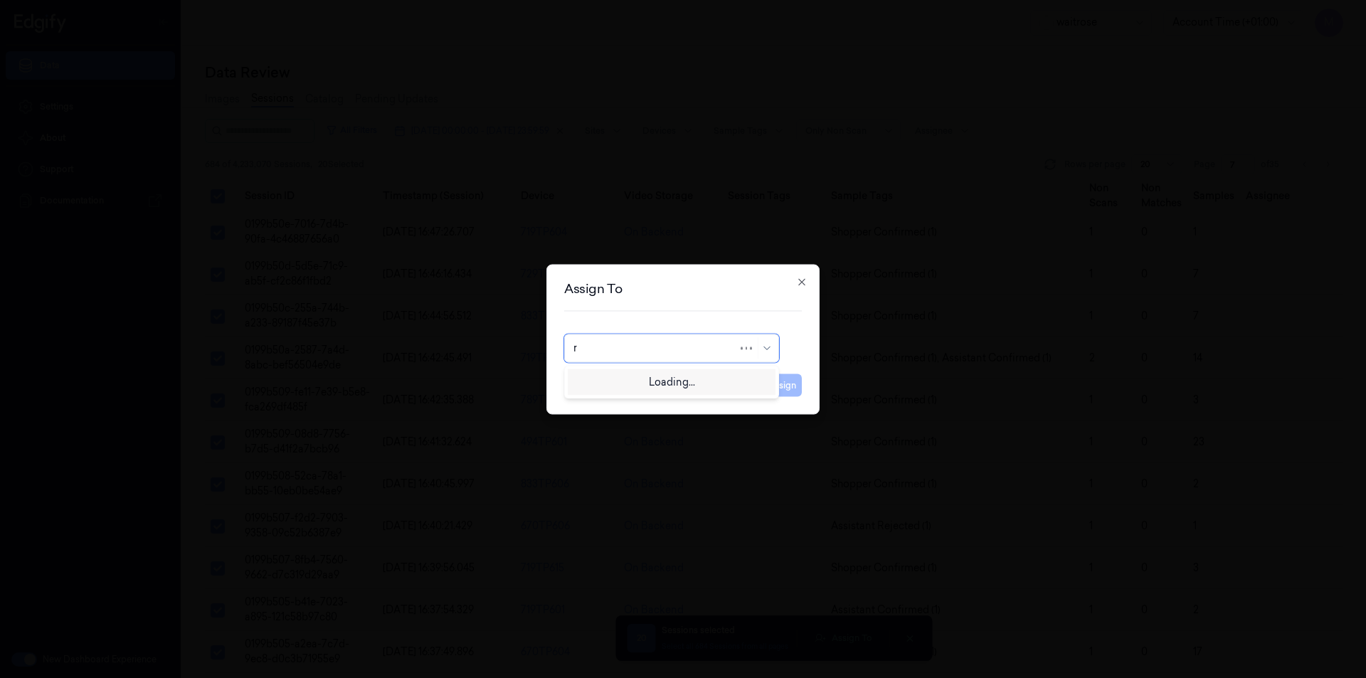
type input "ro"
click at [629, 379] on div "[PERSON_NAME]" at bounding box center [616, 380] width 85 height 15
drag, startPoint x: 788, startPoint y: 386, endPoint x: 1234, endPoint y: 211, distance: 479.3
click at [788, 386] on button "Assign" at bounding box center [782, 385] width 39 height 23
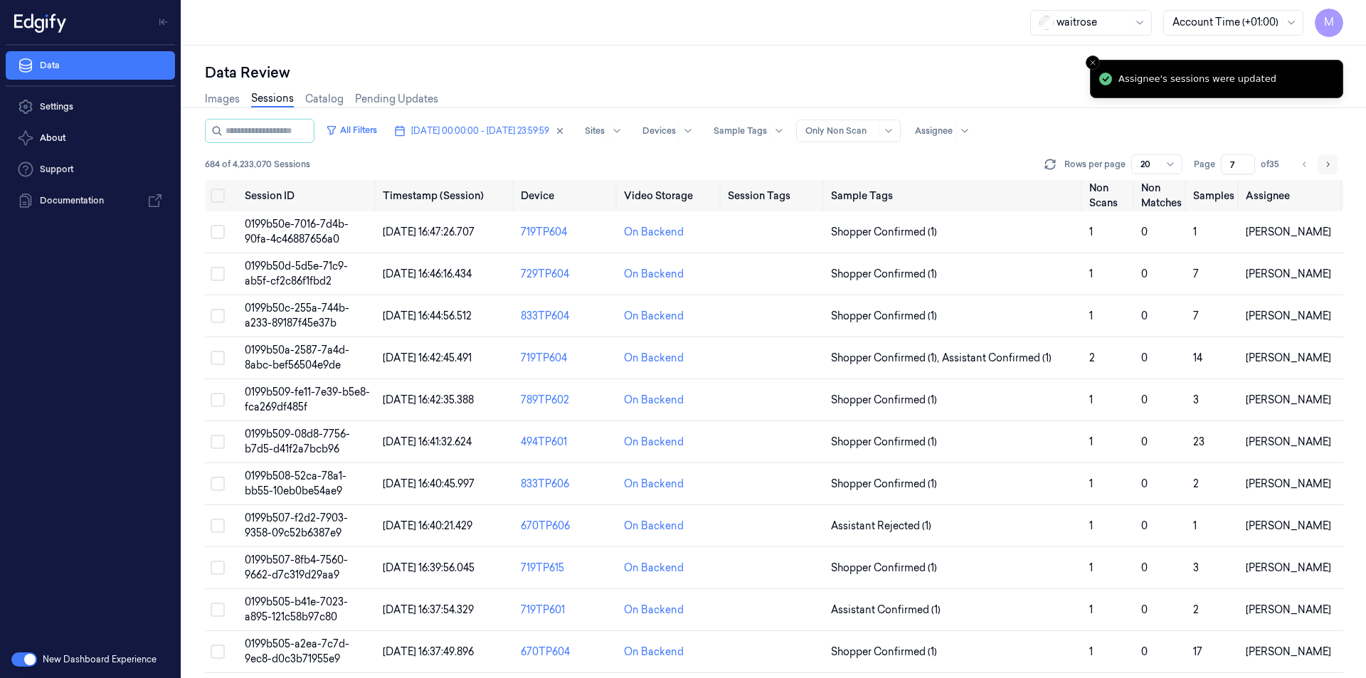
click at [1327, 165] on icon "Go to next page" at bounding box center [1328, 164] width 9 height 11
type input "8"
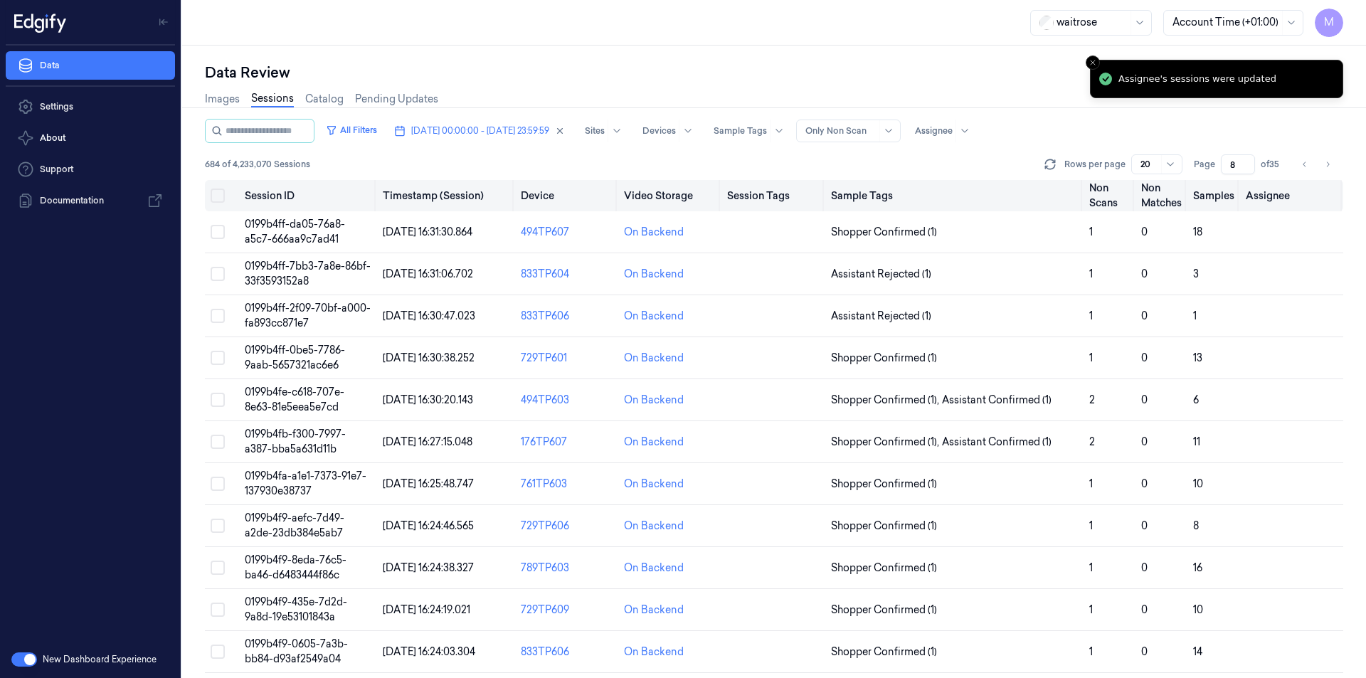
click at [216, 193] on button "Select all" at bounding box center [218, 196] width 14 height 14
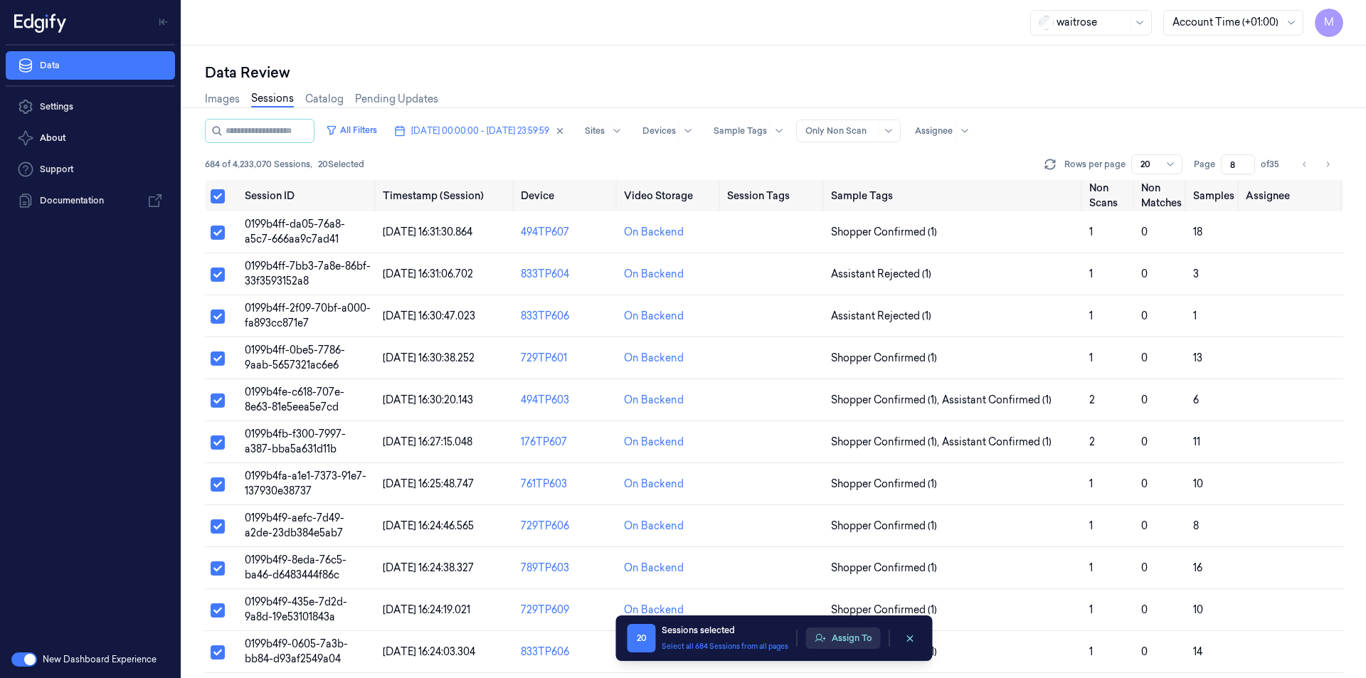
click at [850, 637] on button "Assign To" at bounding box center [843, 638] width 75 height 21
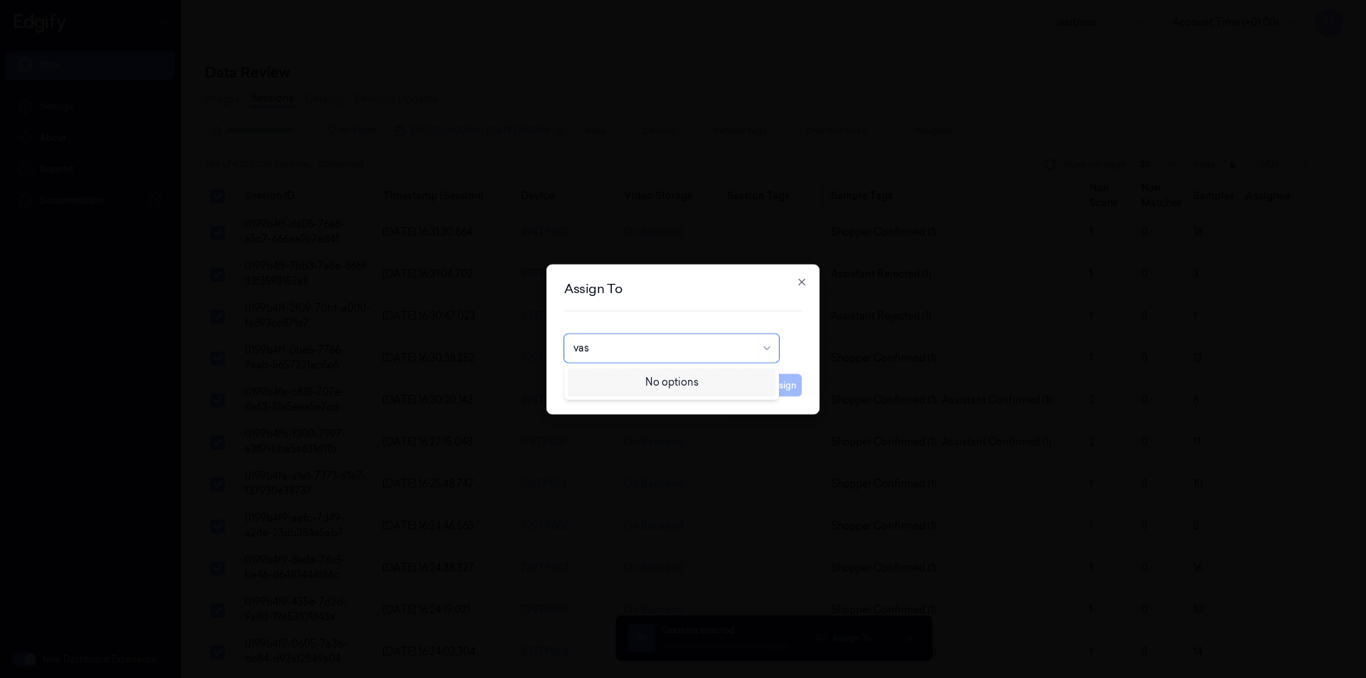
type input "va"
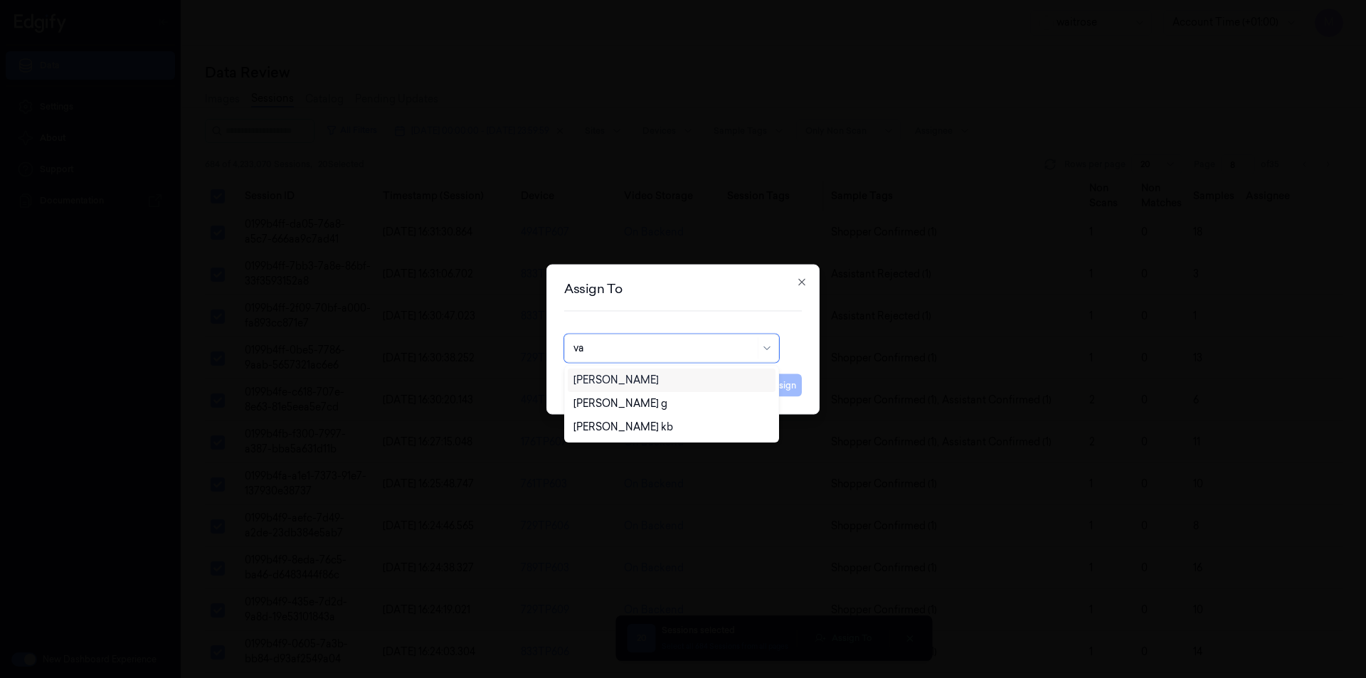
click at [630, 379] on div "[PERSON_NAME]" at bounding box center [616, 380] width 85 height 15
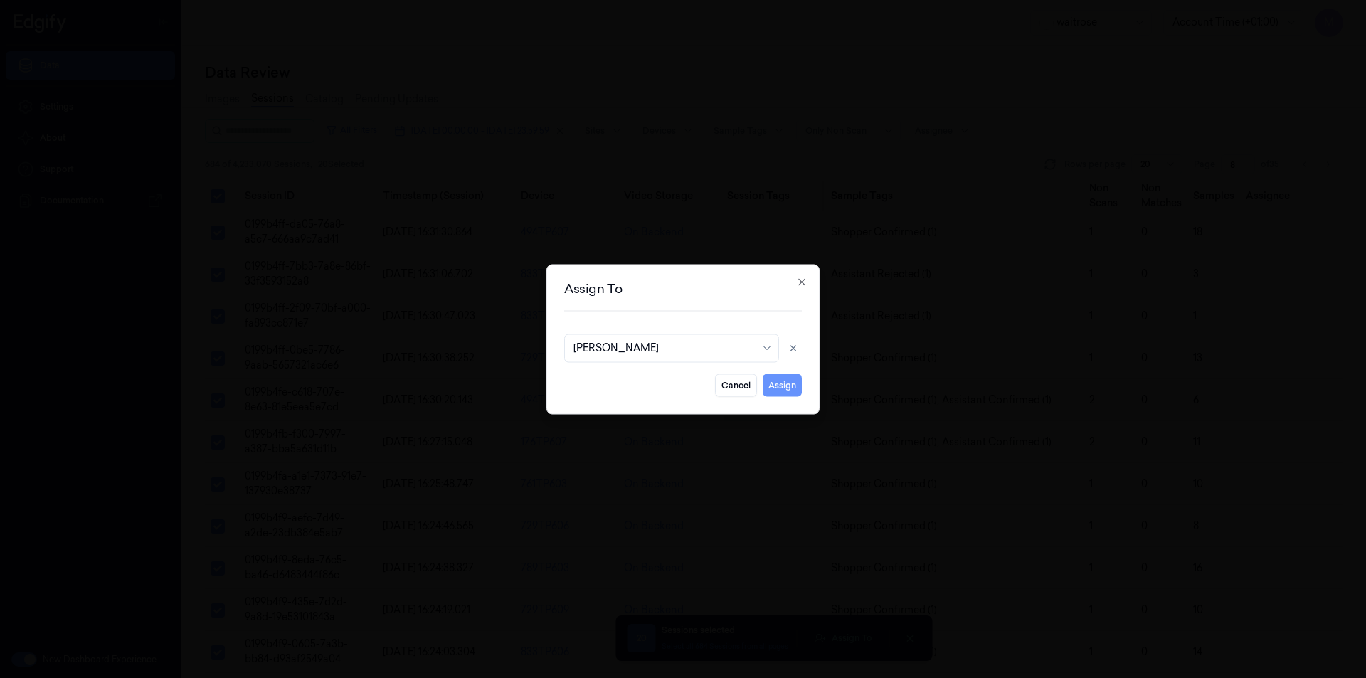
click at [786, 396] on button "Assign" at bounding box center [782, 385] width 39 height 23
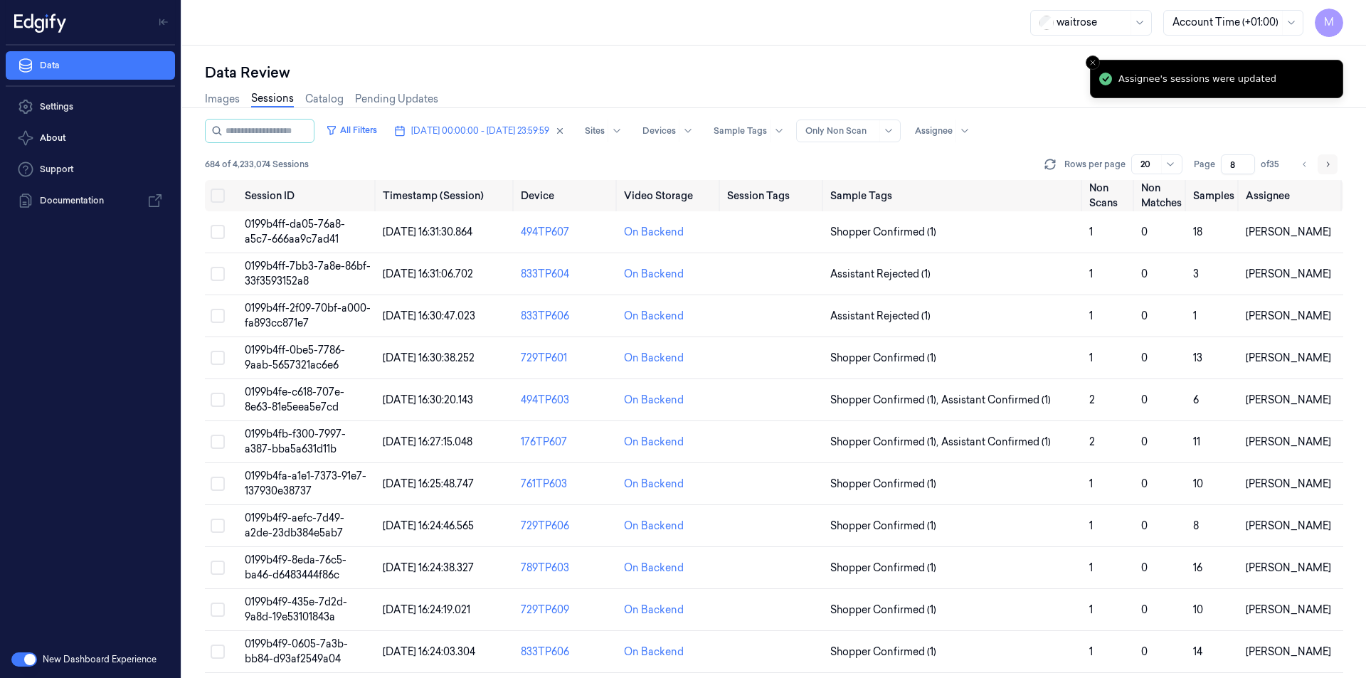
click at [1328, 168] on icon "Go to next page" at bounding box center [1328, 164] width 9 height 11
type input "9"
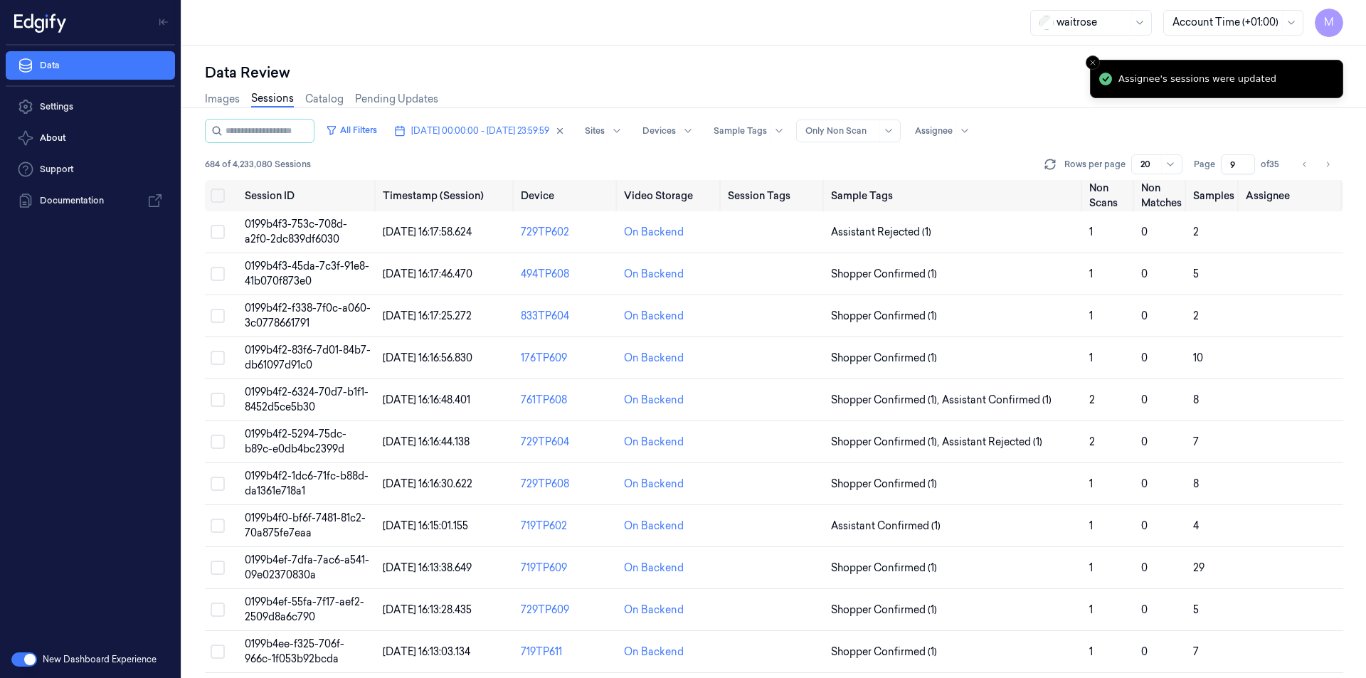
click at [797, 73] on div "Data Review" at bounding box center [774, 73] width 1138 height 20
